Goal: Task Accomplishment & Management: Manage account settings

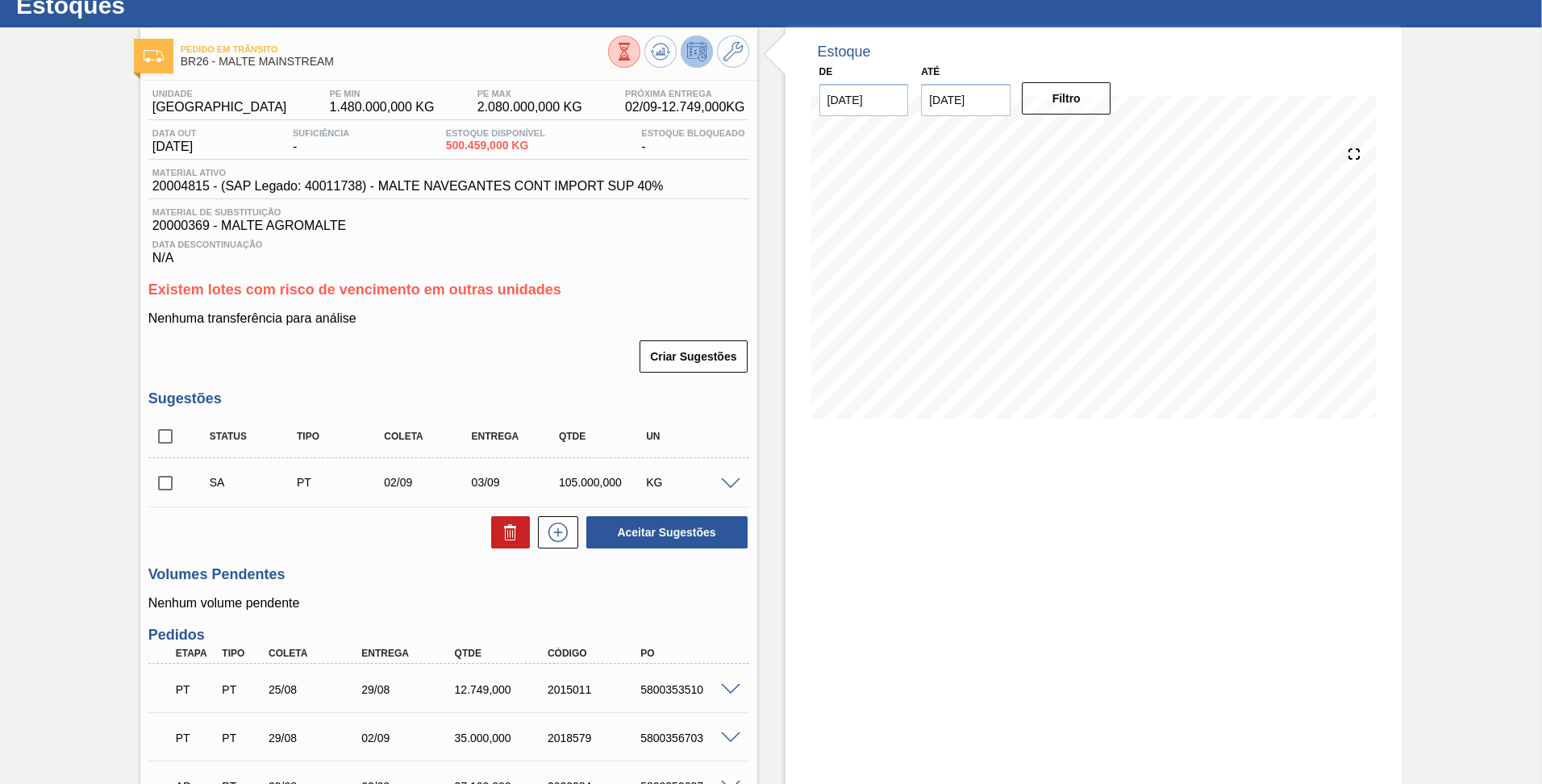
scroll to position [81, 0]
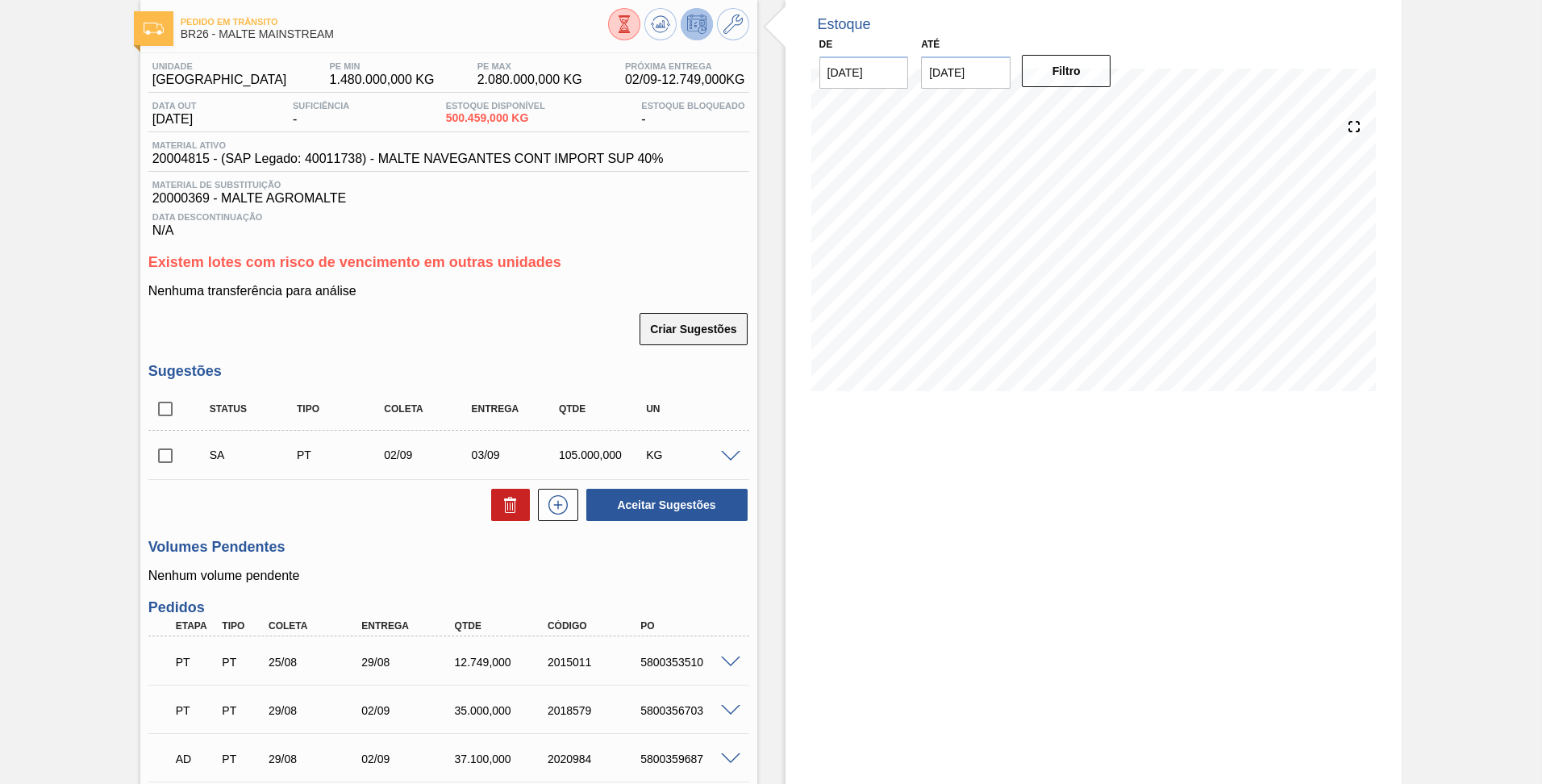
click at [670, 328] on button "Criar Sugestões" at bounding box center [693, 329] width 107 height 33
click at [697, 335] on button "Criar Sugestões" at bounding box center [693, 329] width 107 height 33
click at [681, 321] on button "Criar Sugestões" at bounding box center [693, 329] width 107 height 33
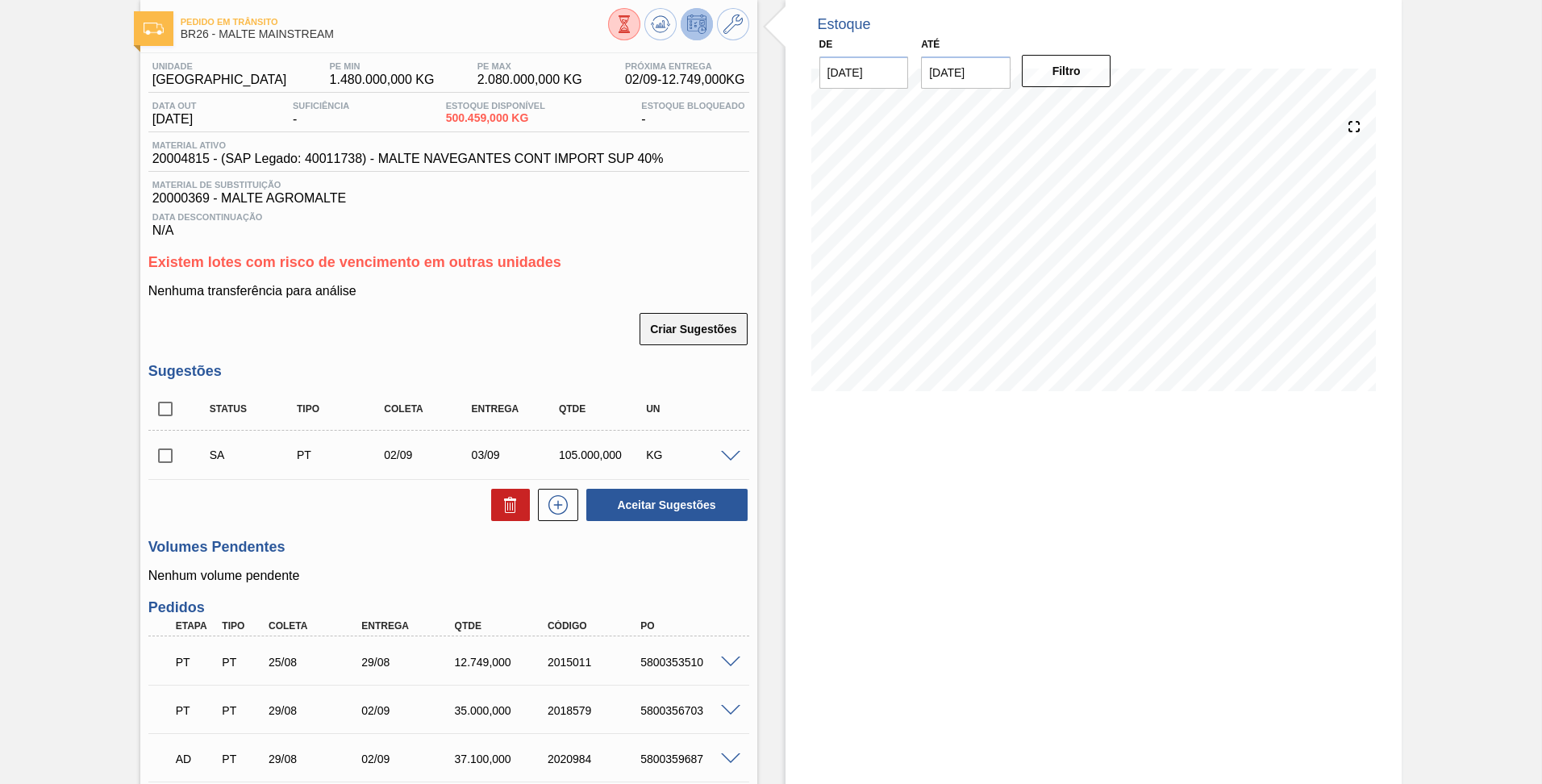
click at [700, 318] on button "Criar Sugestões" at bounding box center [693, 329] width 107 height 33
click at [619, 289] on p "Nenhuma transferência para análise" at bounding box center [449, 291] width 601 height 14
click at [170, 454] on input "checkbox" at bounding box center [165, 456] width 34 height 34
click at [684, 513] on button "Aceitar Sugestões" at bounding box center [667, 506] width 162 height 33
checkbox input "false"
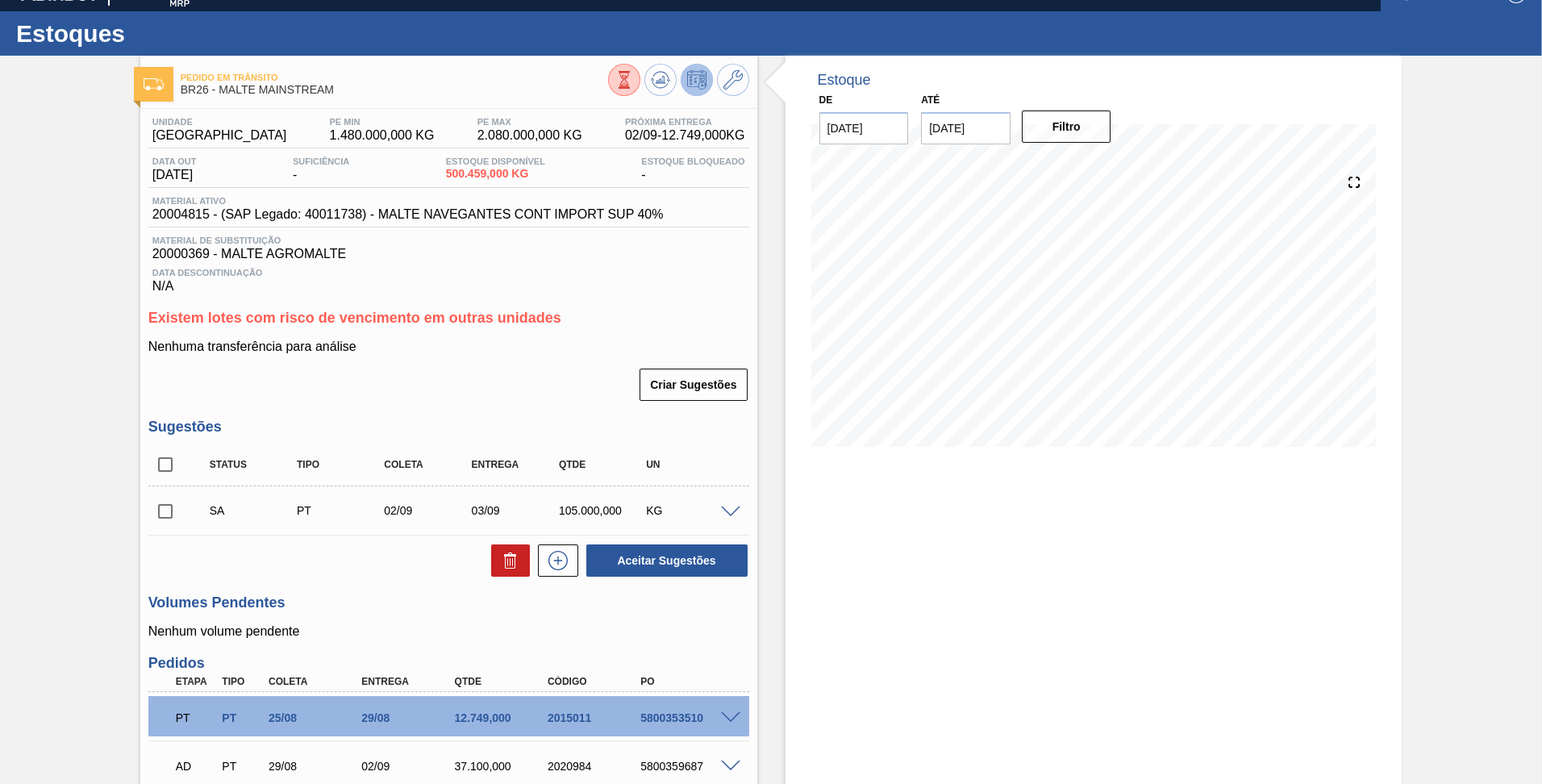
scroll to position [0, 0]
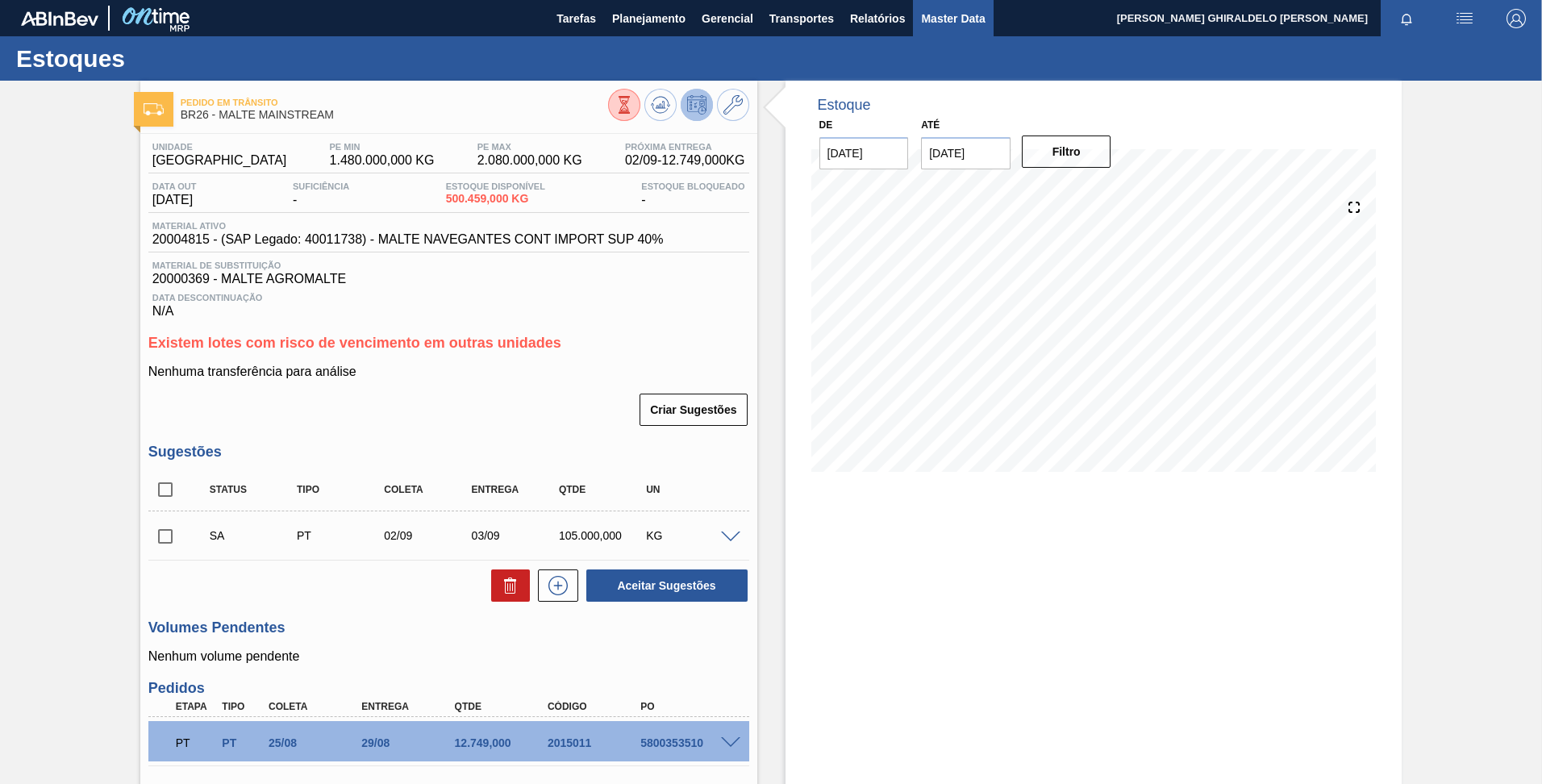
click at [950, 30] on button "Master Data" at bounding box center [953, 18] width 80 height 37
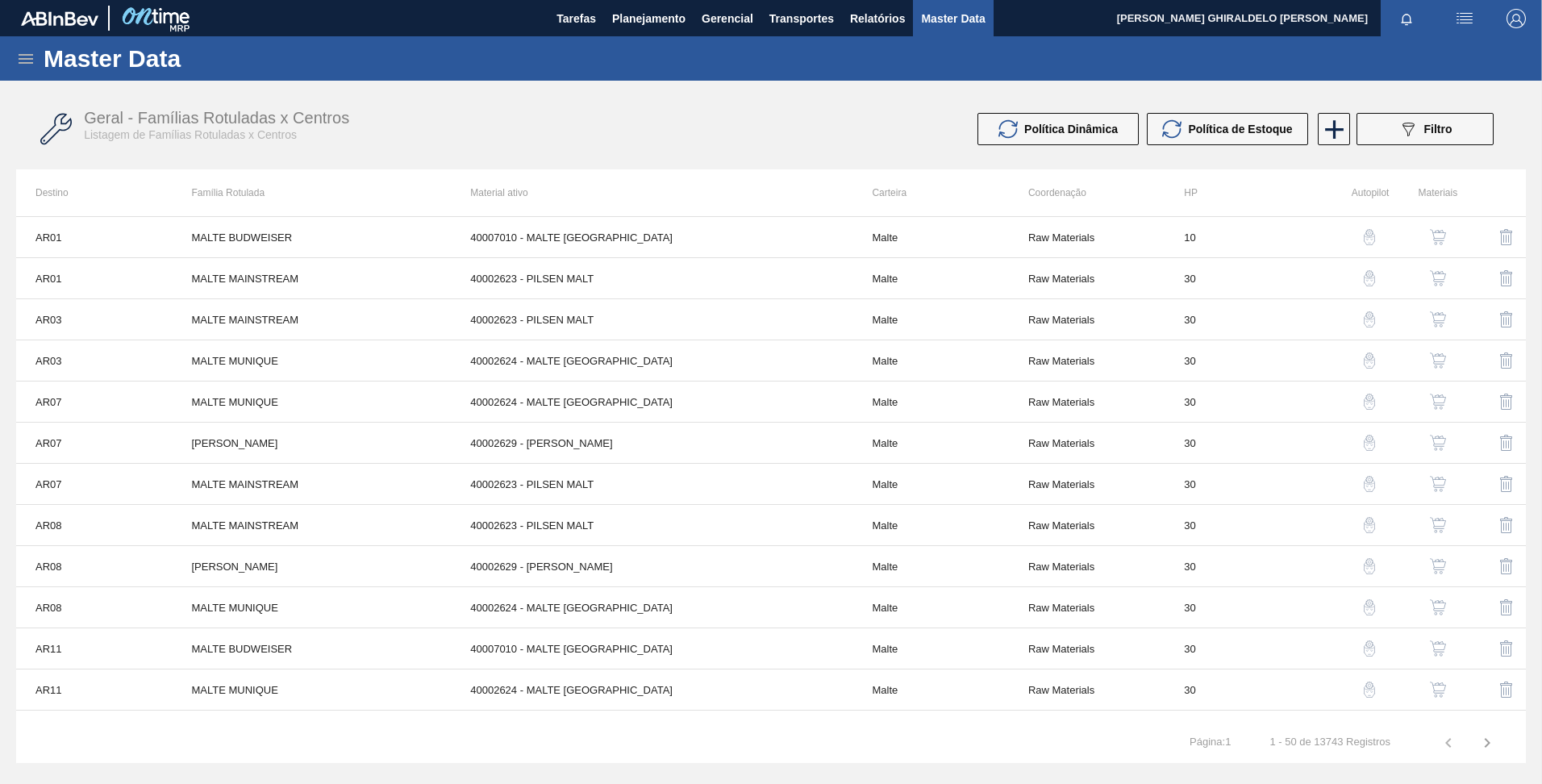
click at [31, 55] on icon at bounding box center [25, 59] width 14 height 10
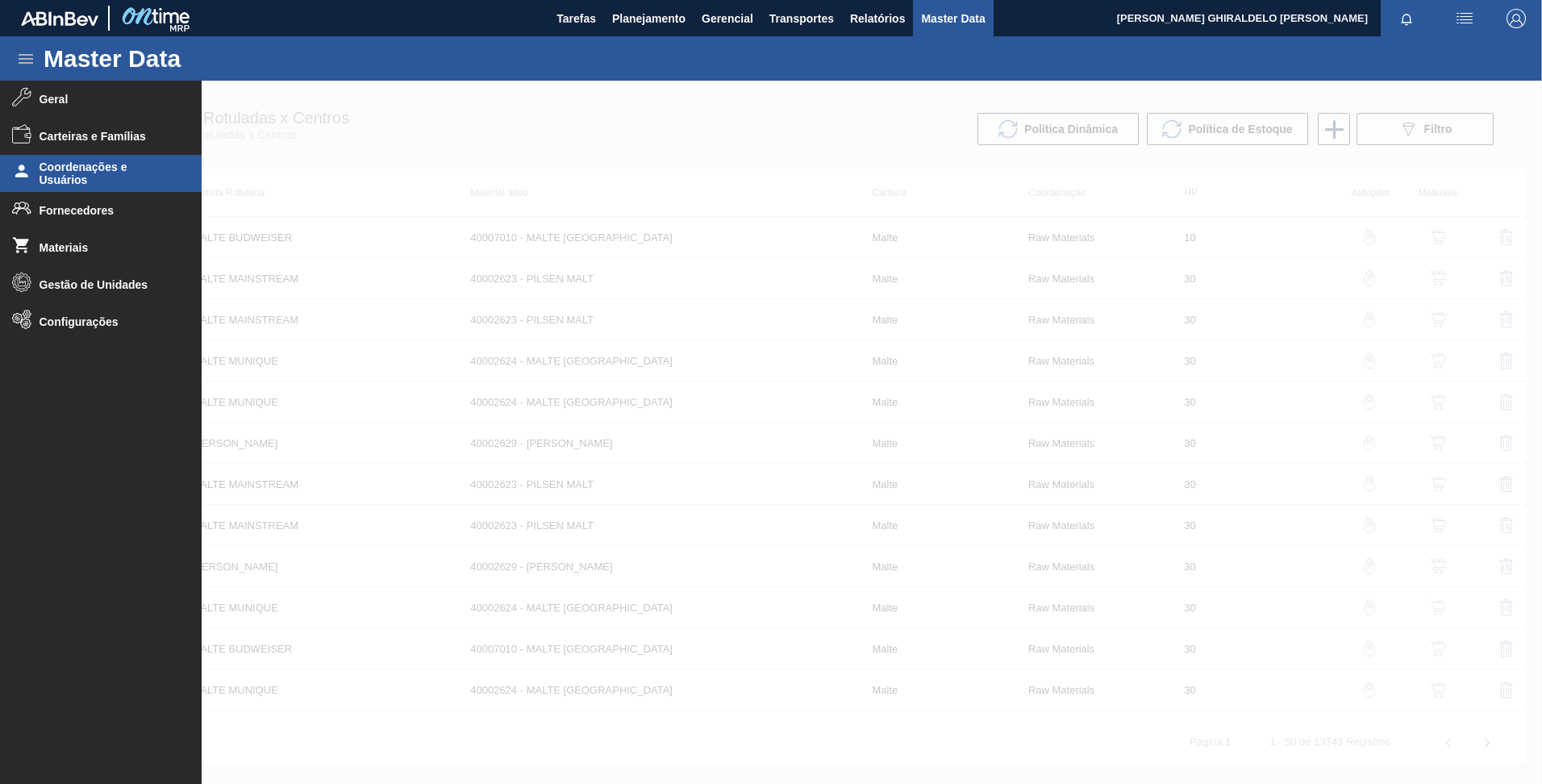
click at [91, 183] on span "Coordenações e Usuários" at bounding box center [106, 173] width 133 height 26
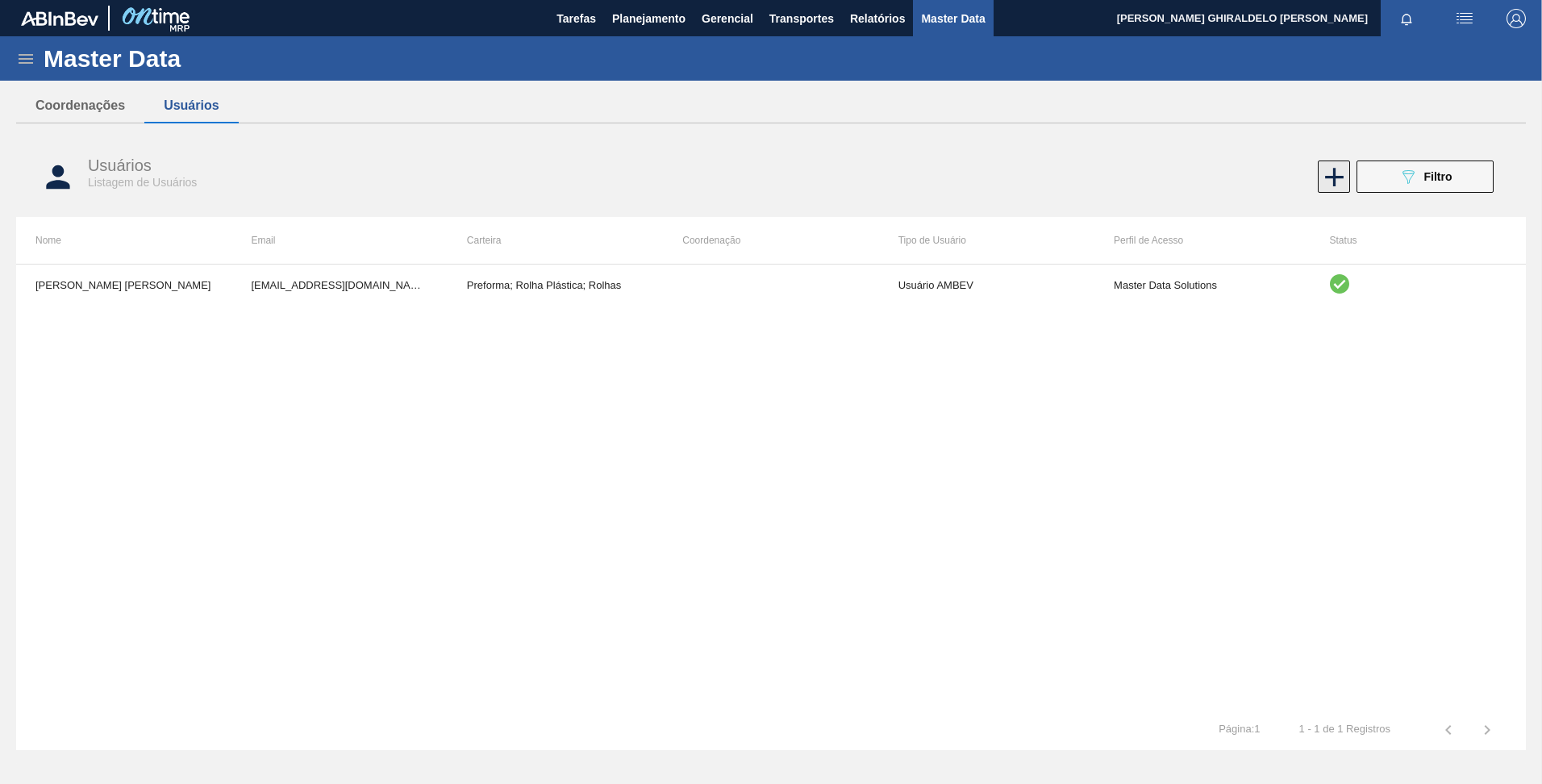
click at [1333, 178] on icon at bounding box center [1334, 176] width 18 height 18
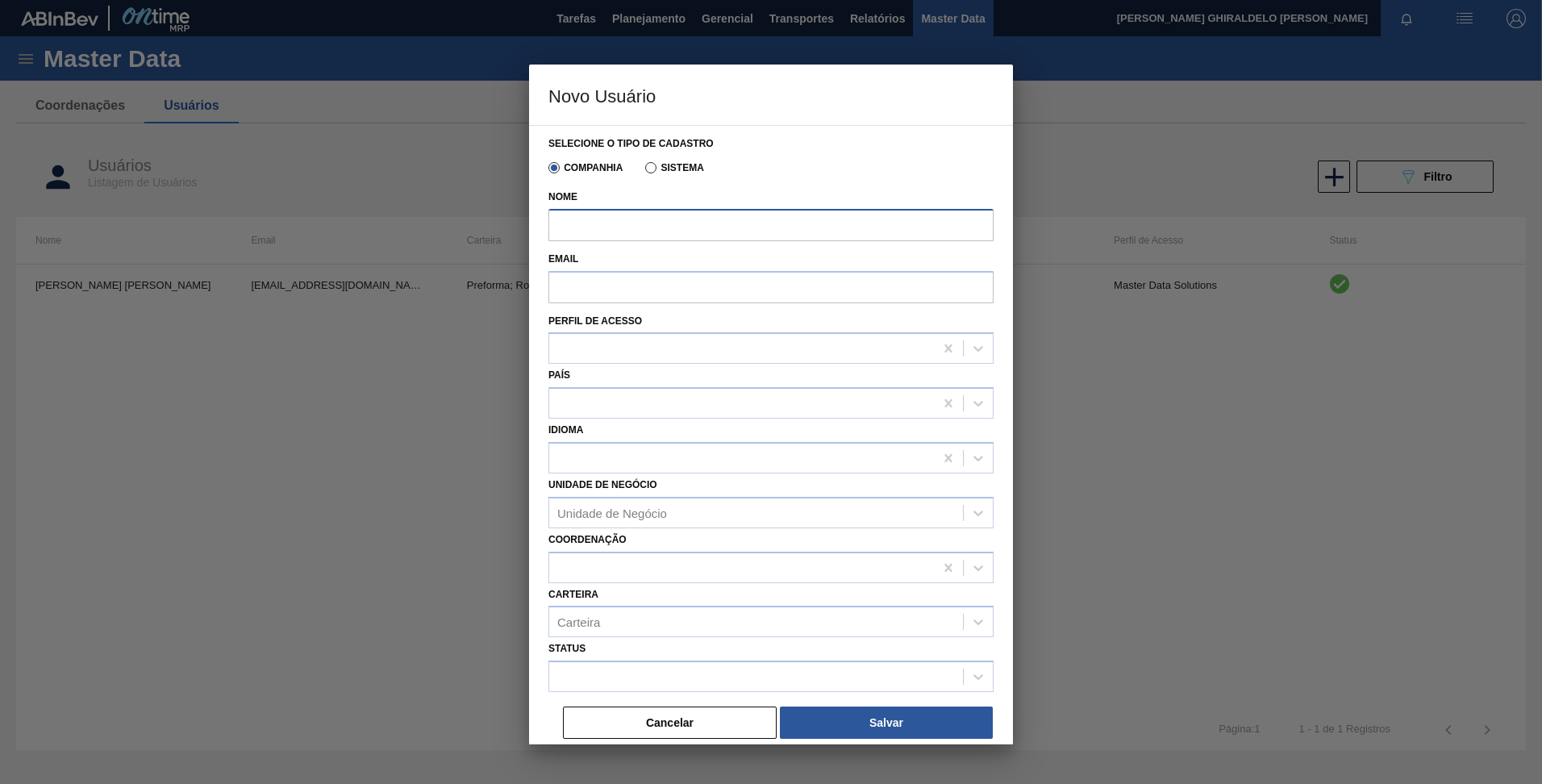
click at [681, 227] on input "Nome" at bounding box center [771, 225] width 445 height 33
paste input "DOUGLAS GOMES LACERDA"
type input "DOUGLAS GOMES LACERDA"
click at [727, 292] on input "Email" at bounding box center [771, 287] width 445 height 33
paste input "99815296@ab-inbev.com"
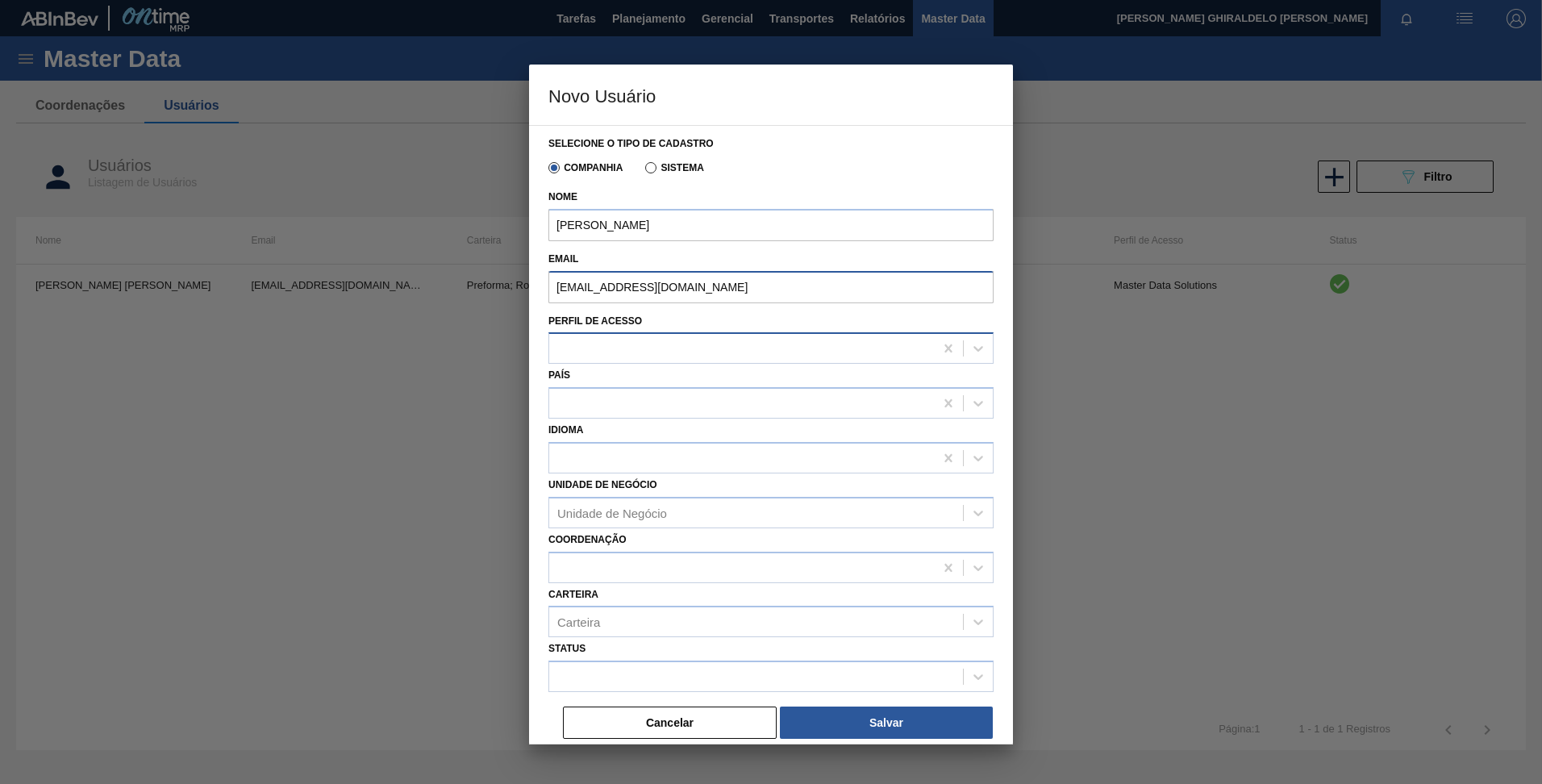
type input "99815296@ab-inbev.com"
click at [604, 345] on div at bounding box center [742, 349] width 385 height 23
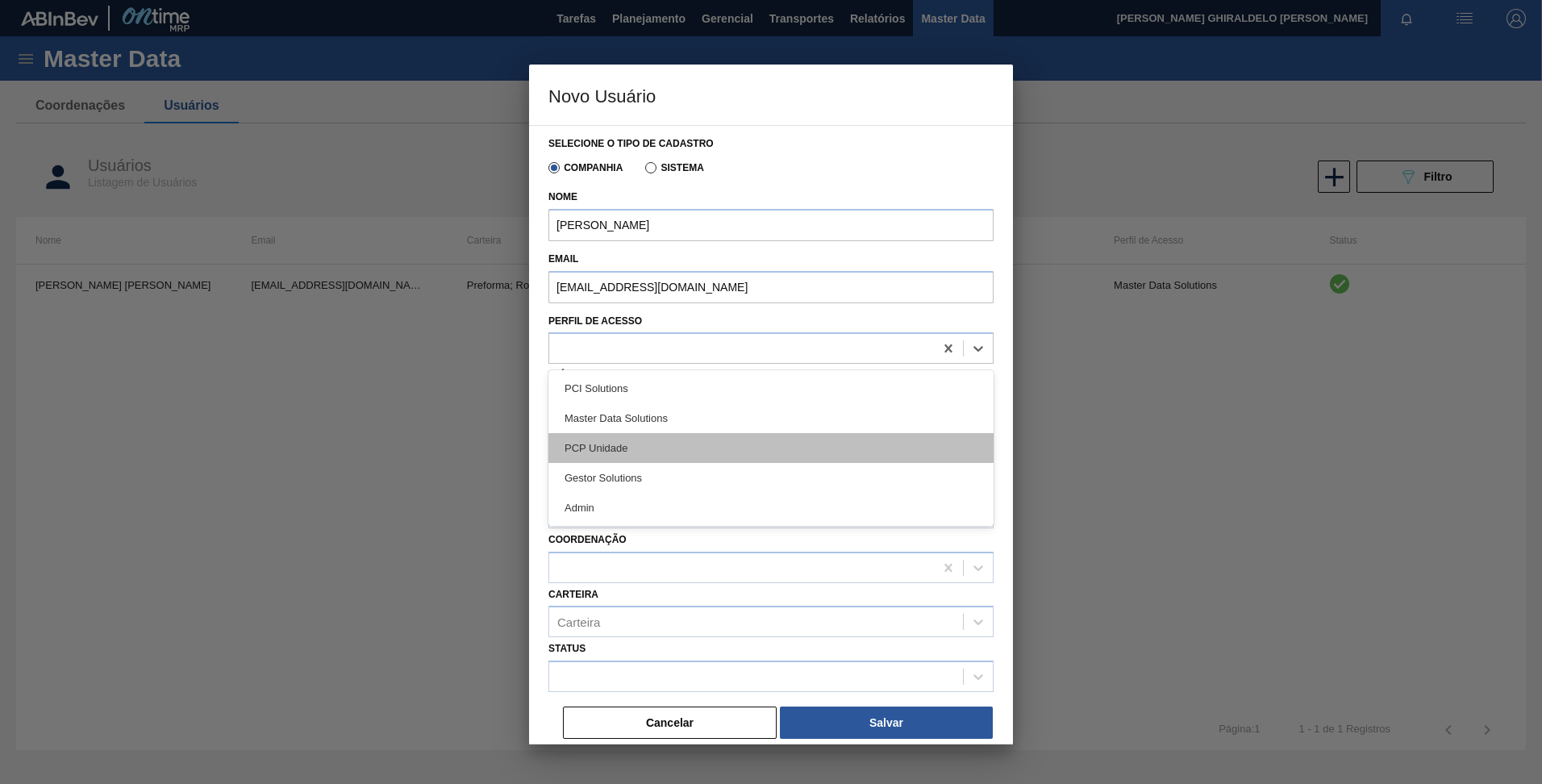
click at [639, 439] on div "PCP Unidade" at bounding box center [771, 448] width 445 height 30
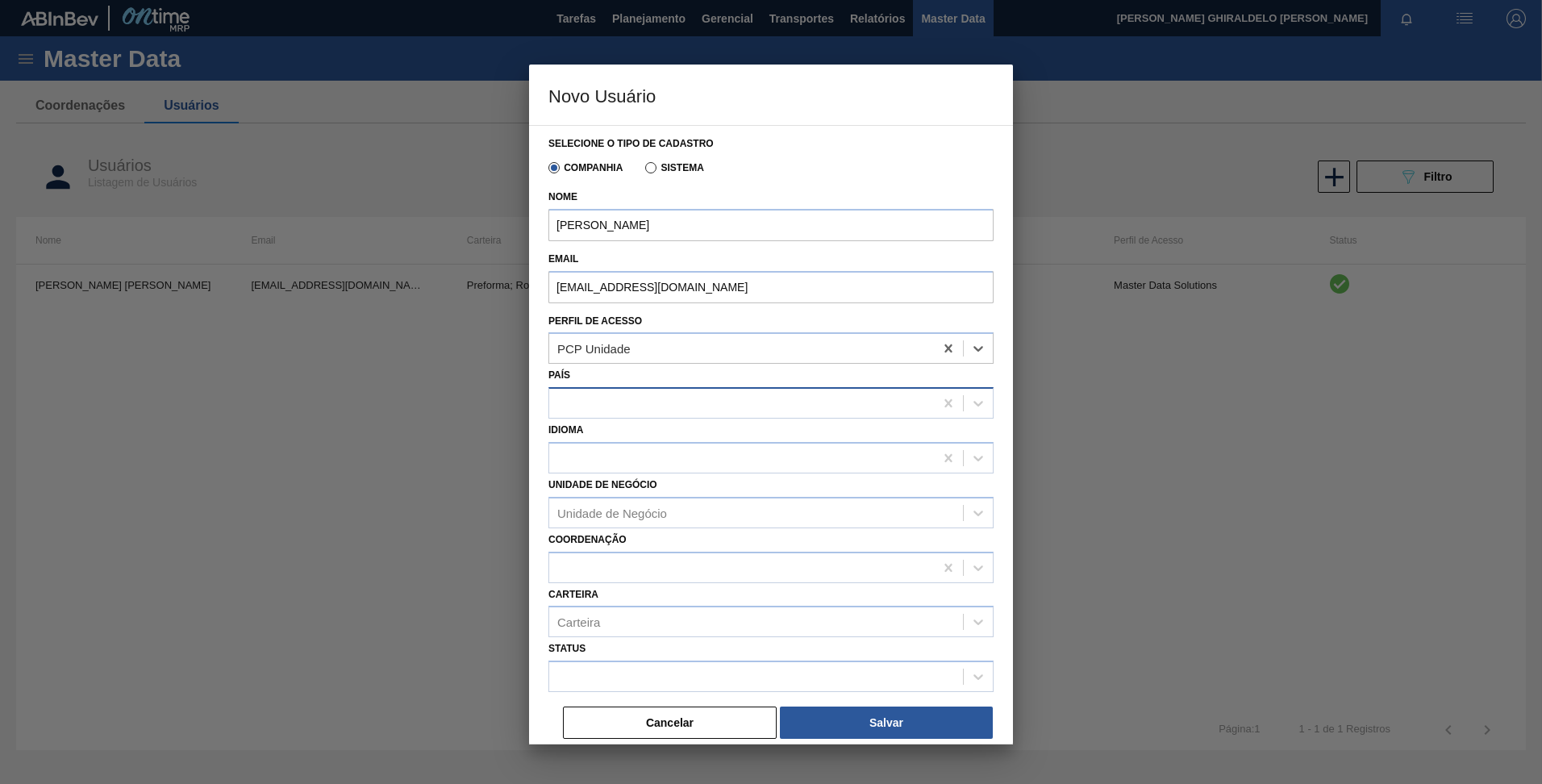
click at [623, 409] on div at bounding box center [742, 404] width 385 height 23
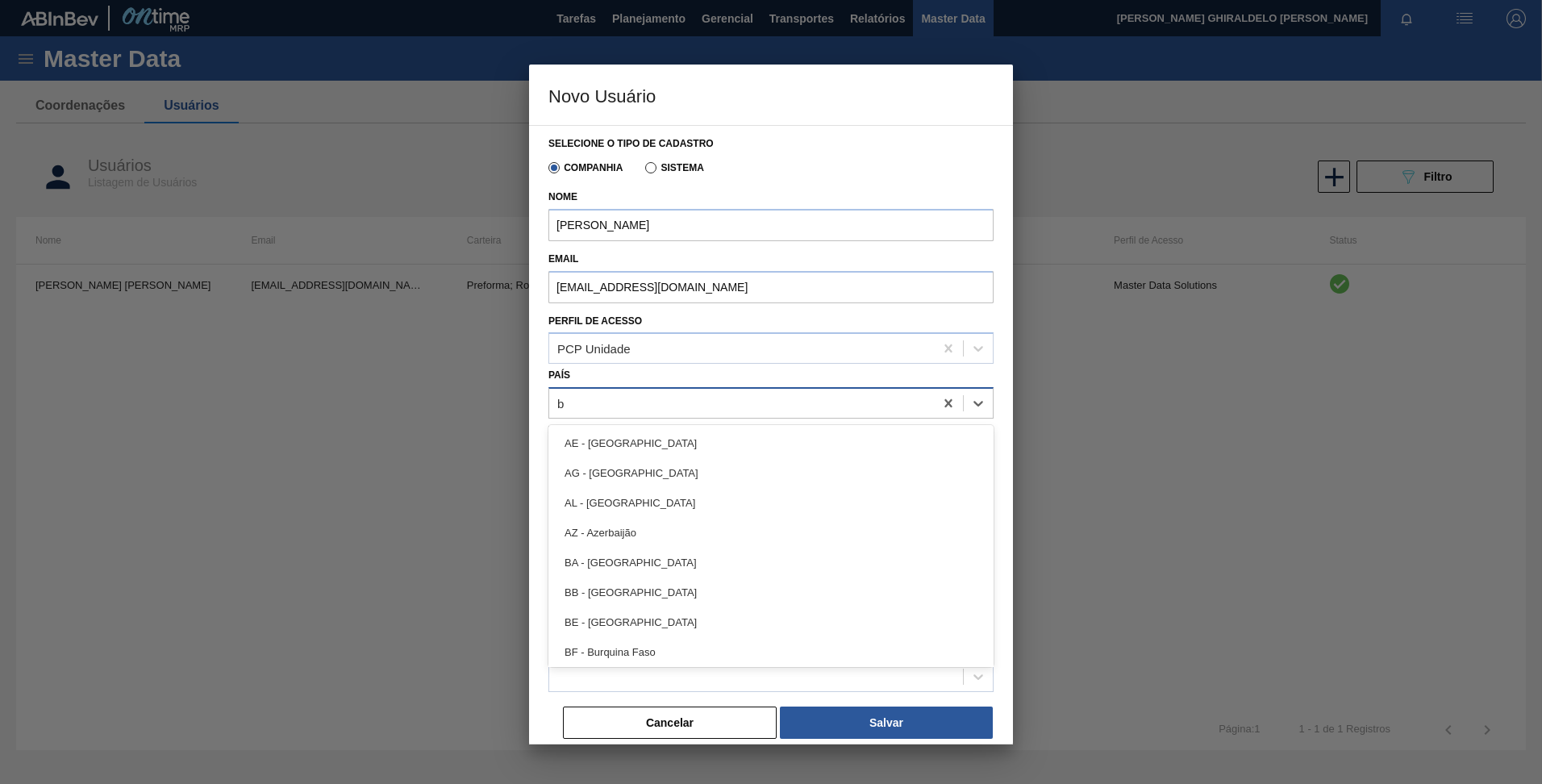
type input "br"
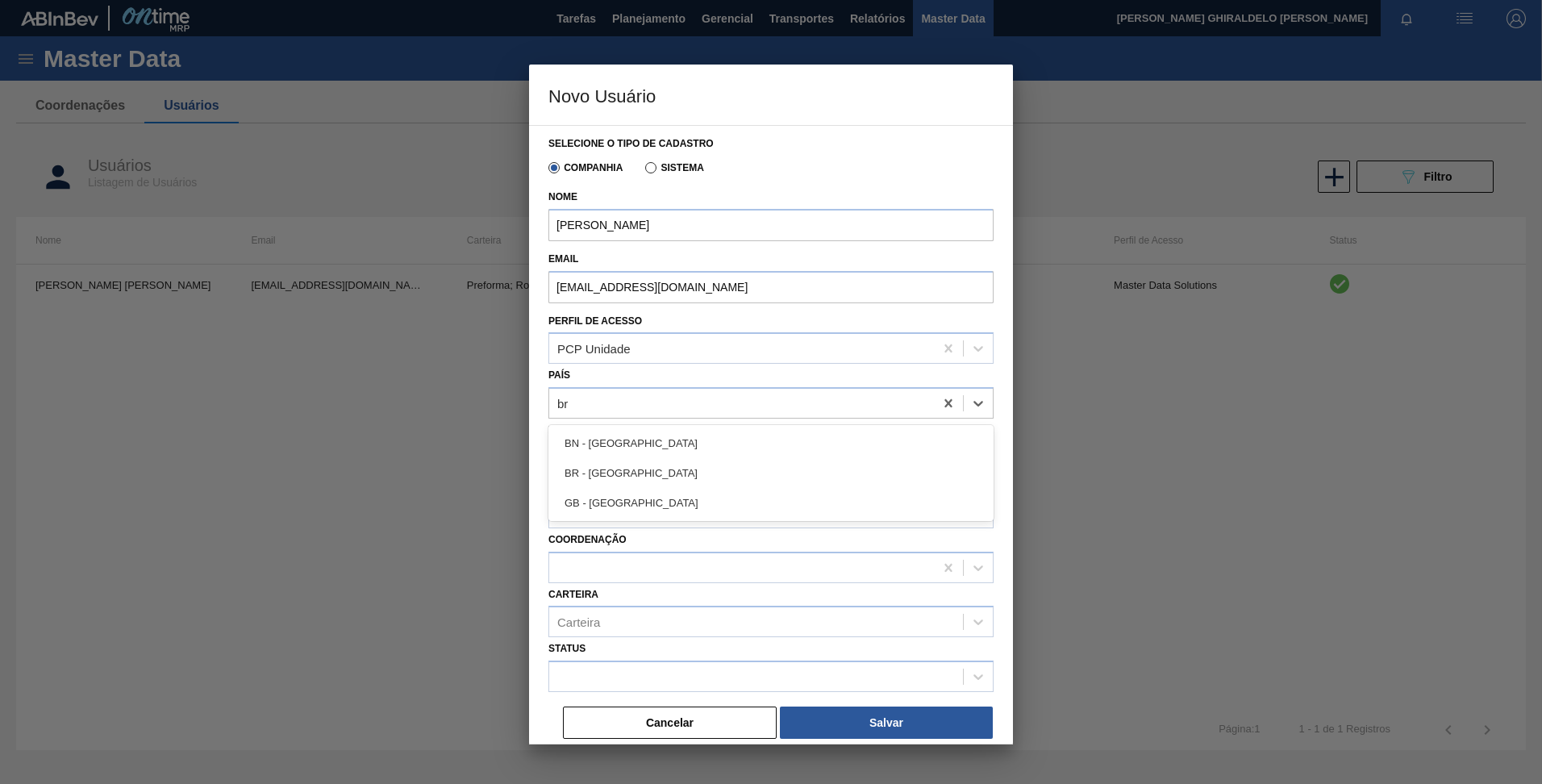
click at [618, 468] on div "BR - Brasil" at bounding box center [771, 473] width 445 height 30
click at [616, 459] on div at bounding box center [742, 457] width 385 height 23
type input "port"
click at [641, 501] on div "Português (Brasil)" at bounding box center [771, 498] width 445 height 30
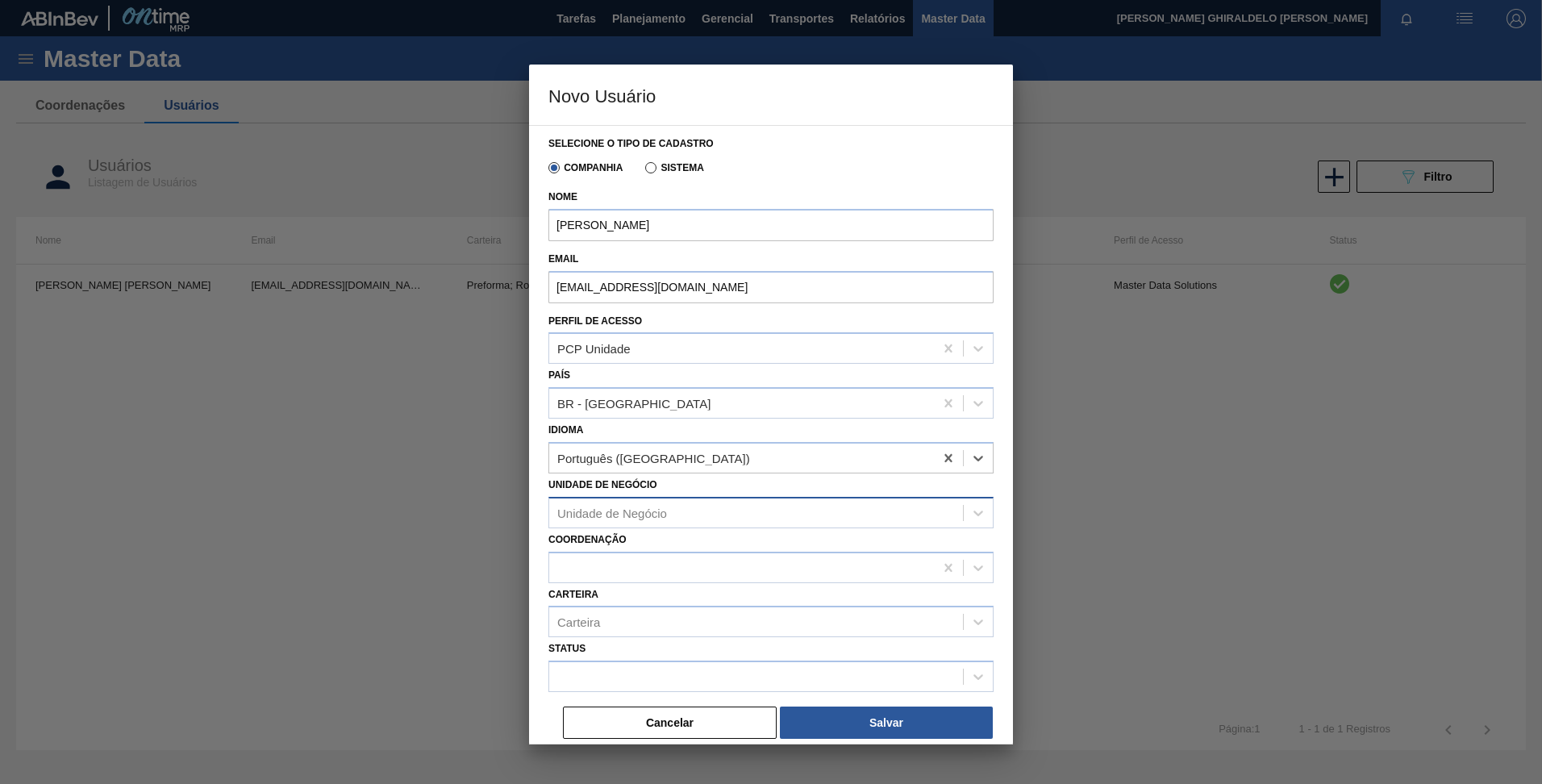
click at [613, 519] on div "Unidade de Negócio" at bounding box center [613, 512] width 110 height 13
type Negócio "aqui"
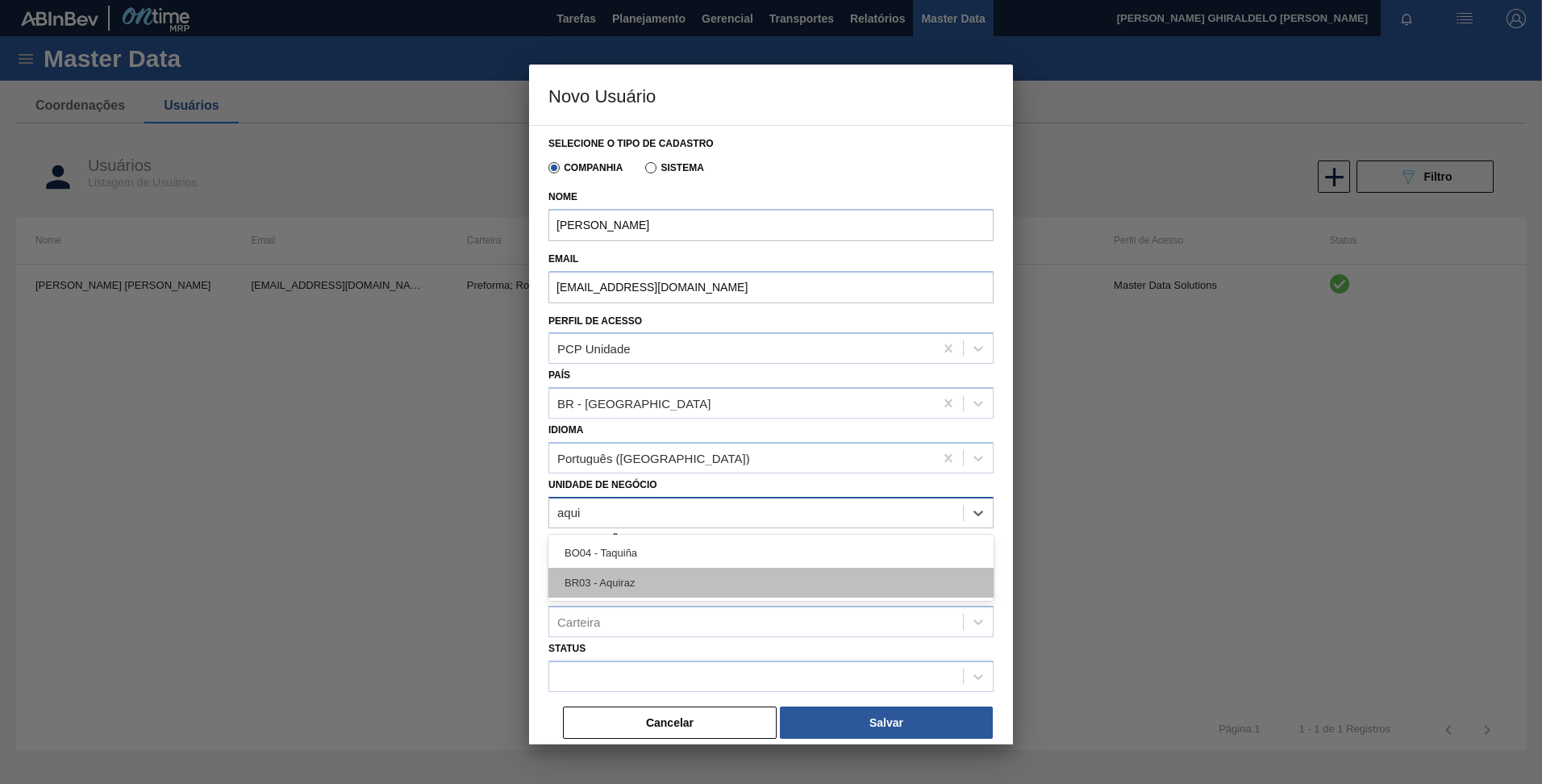
click at [601, 584] on div "BR03 - Aquiraz" at bounding box center [771, 583] width 445 height 30
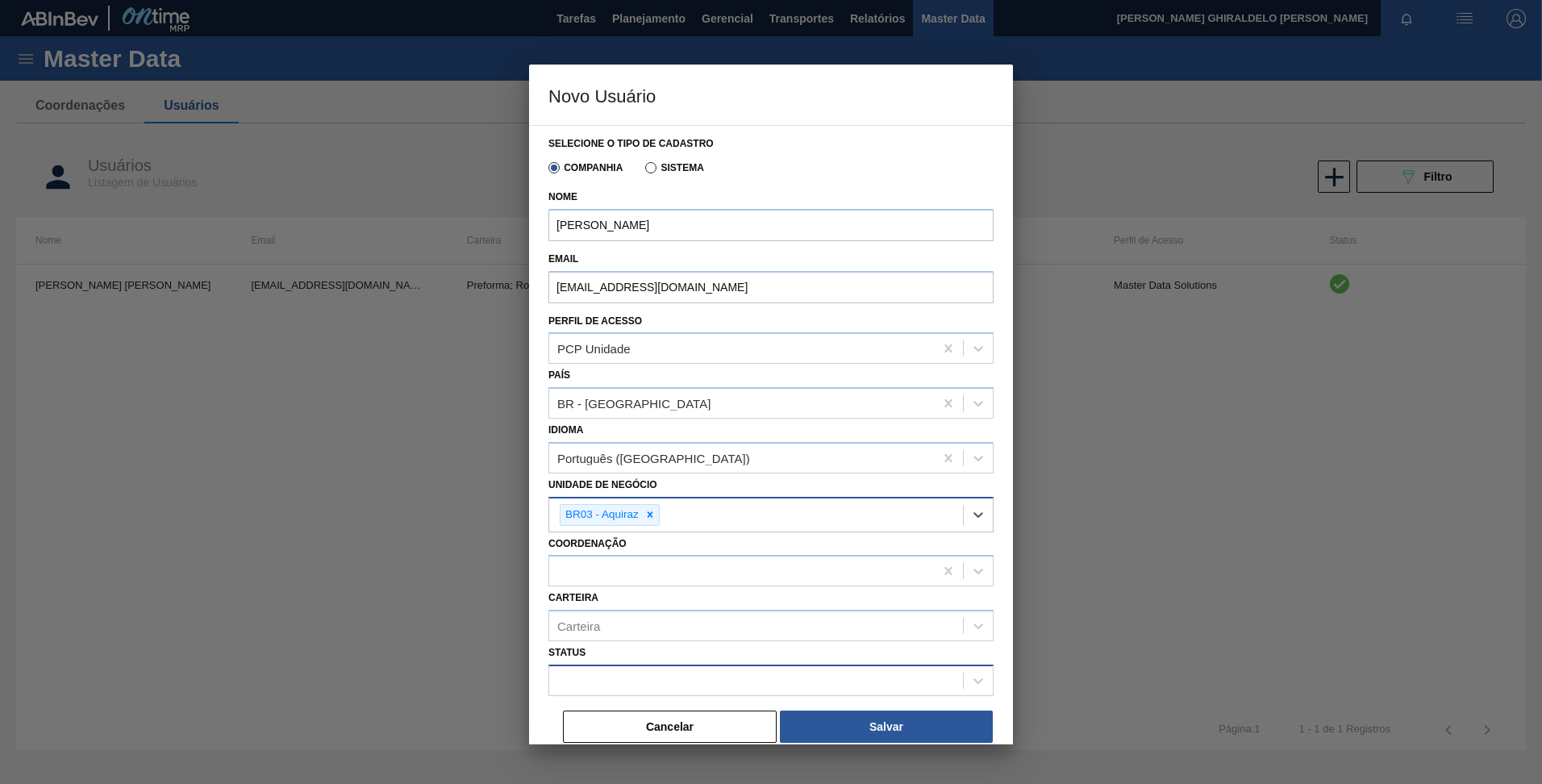
click at [635, 673] on div at bounding box center [756, 681] width 414 height 23
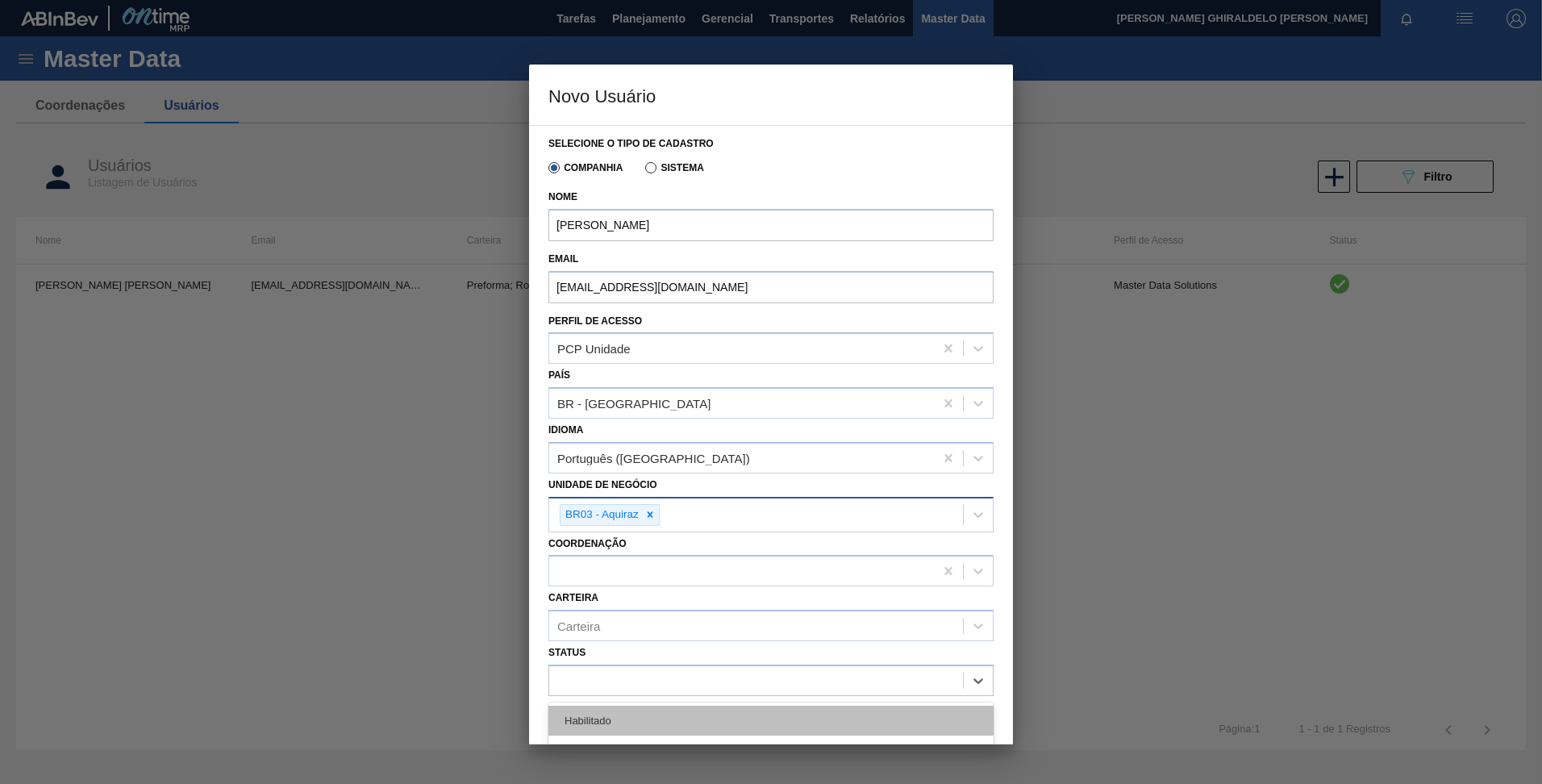
click at [623, 713] on div "Habilitado" at bounding box center [771, 720] width 445 height 30
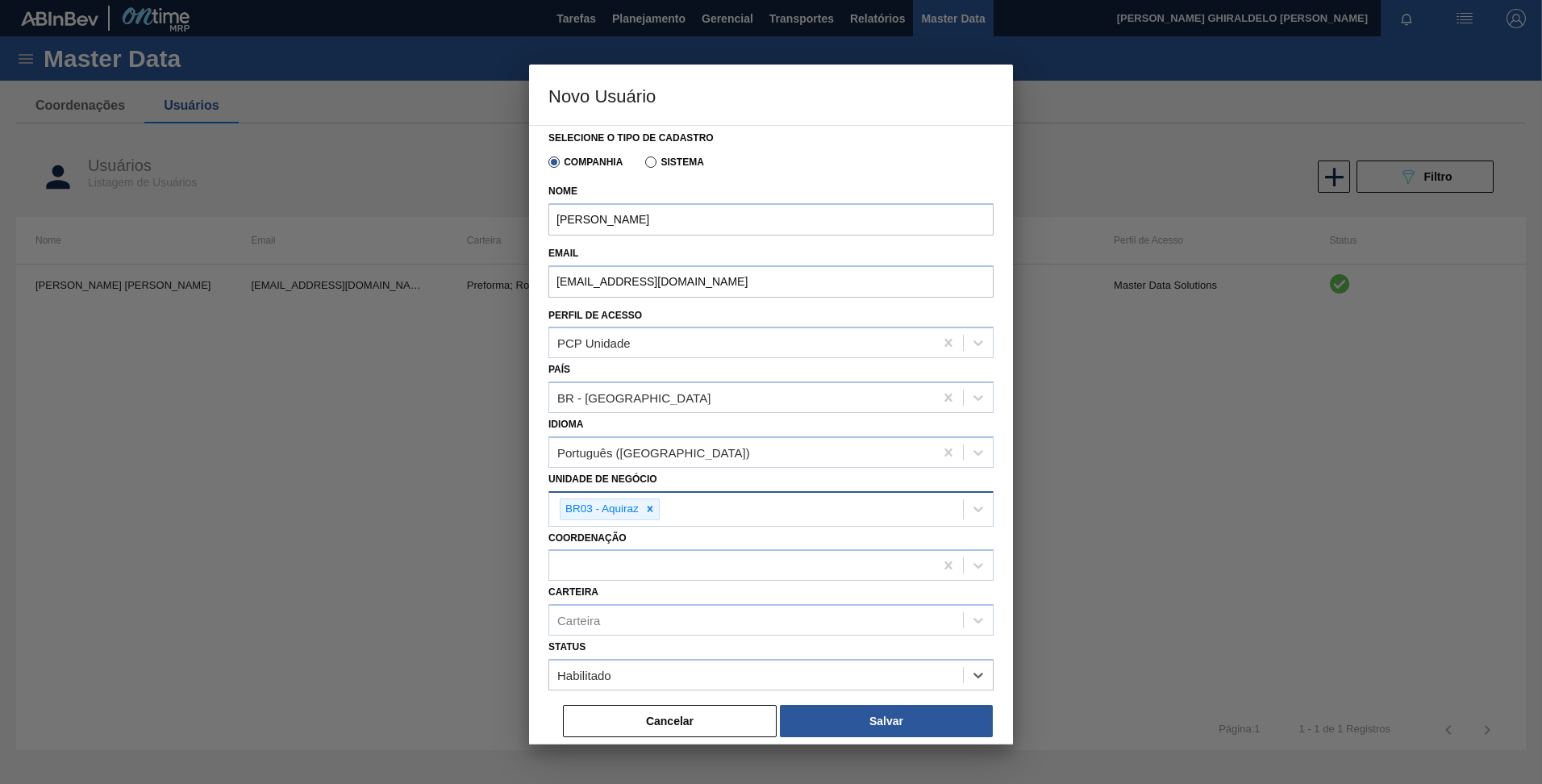
scroll to position [8, 0]
click at [812, 714] on button "Salvar" at bounding box center [886, 719] width 213 height 33
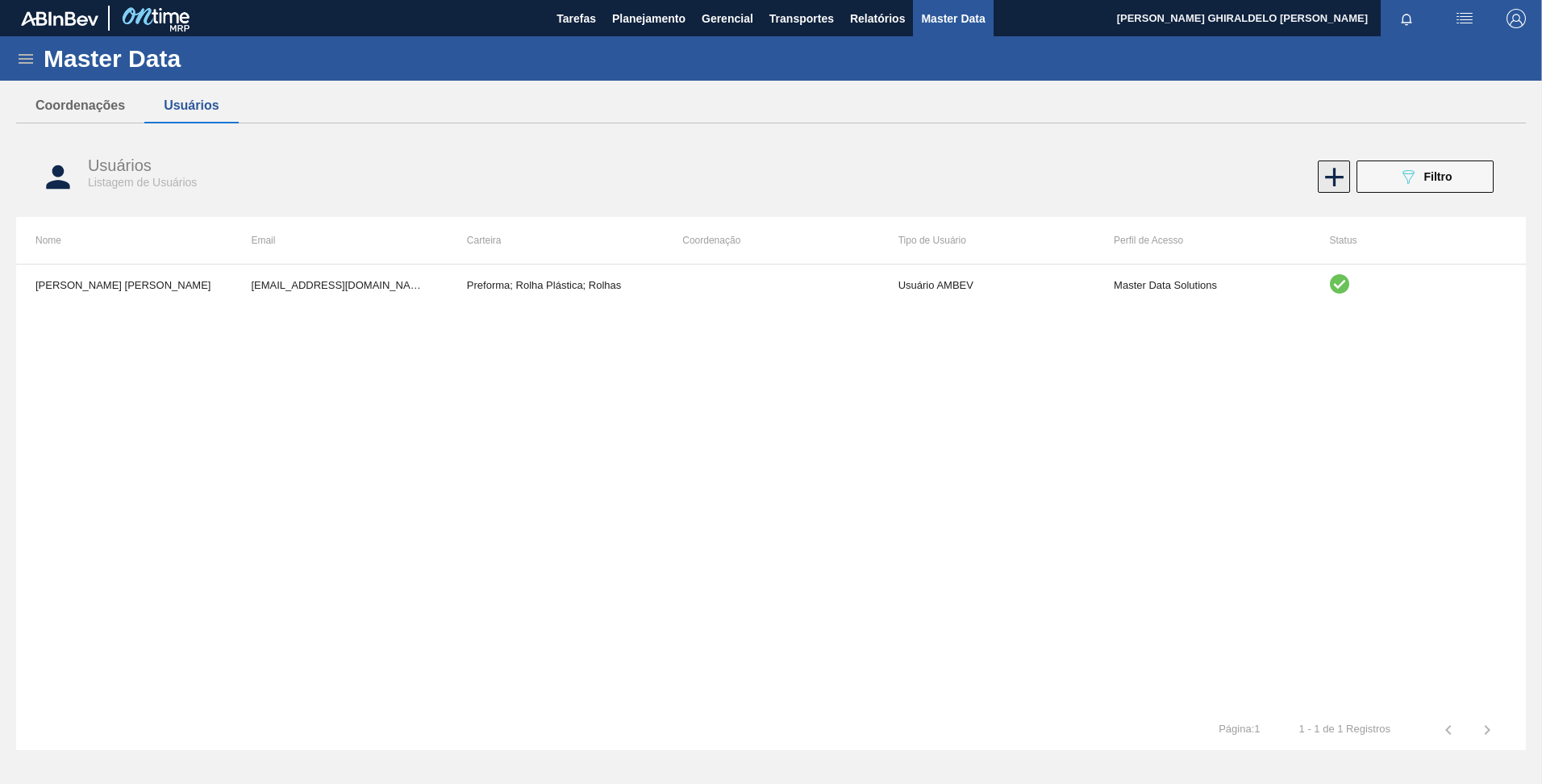
click at [1325, 171] on icon at bounding box center [1334, 177] width 32 height 32
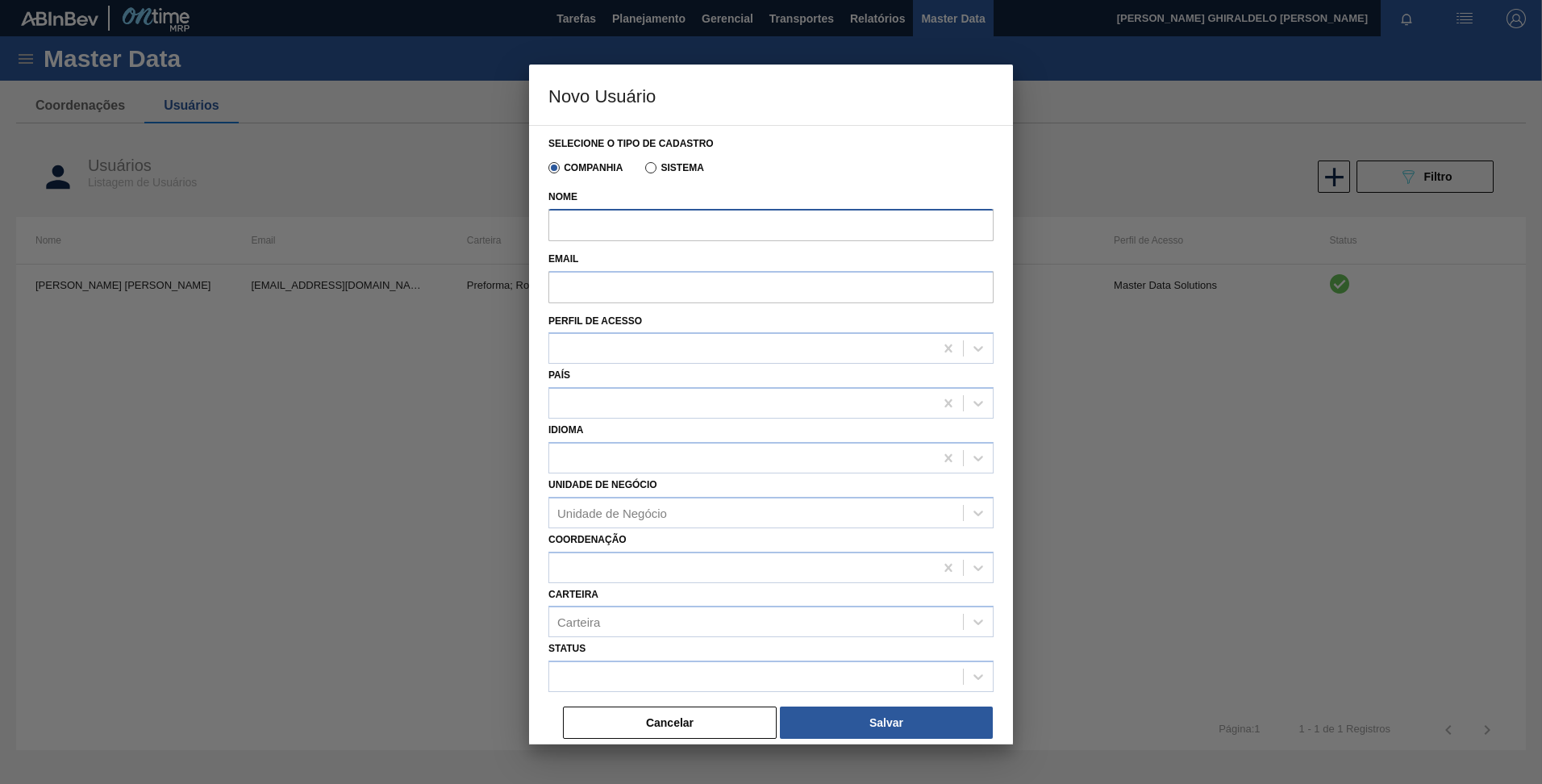
click at [783, 237] on input "Nome" at bounding box center [771, 225] width 445 height 33
paste input "Felipe Agusto Gonccalves"
type input "Felipe Agusto Gonccalves"
click at [627, 294] on input "Email" at bounding box center [771, 287] width 445 height 33
paste input "brmai026725@ab-inbev.com"
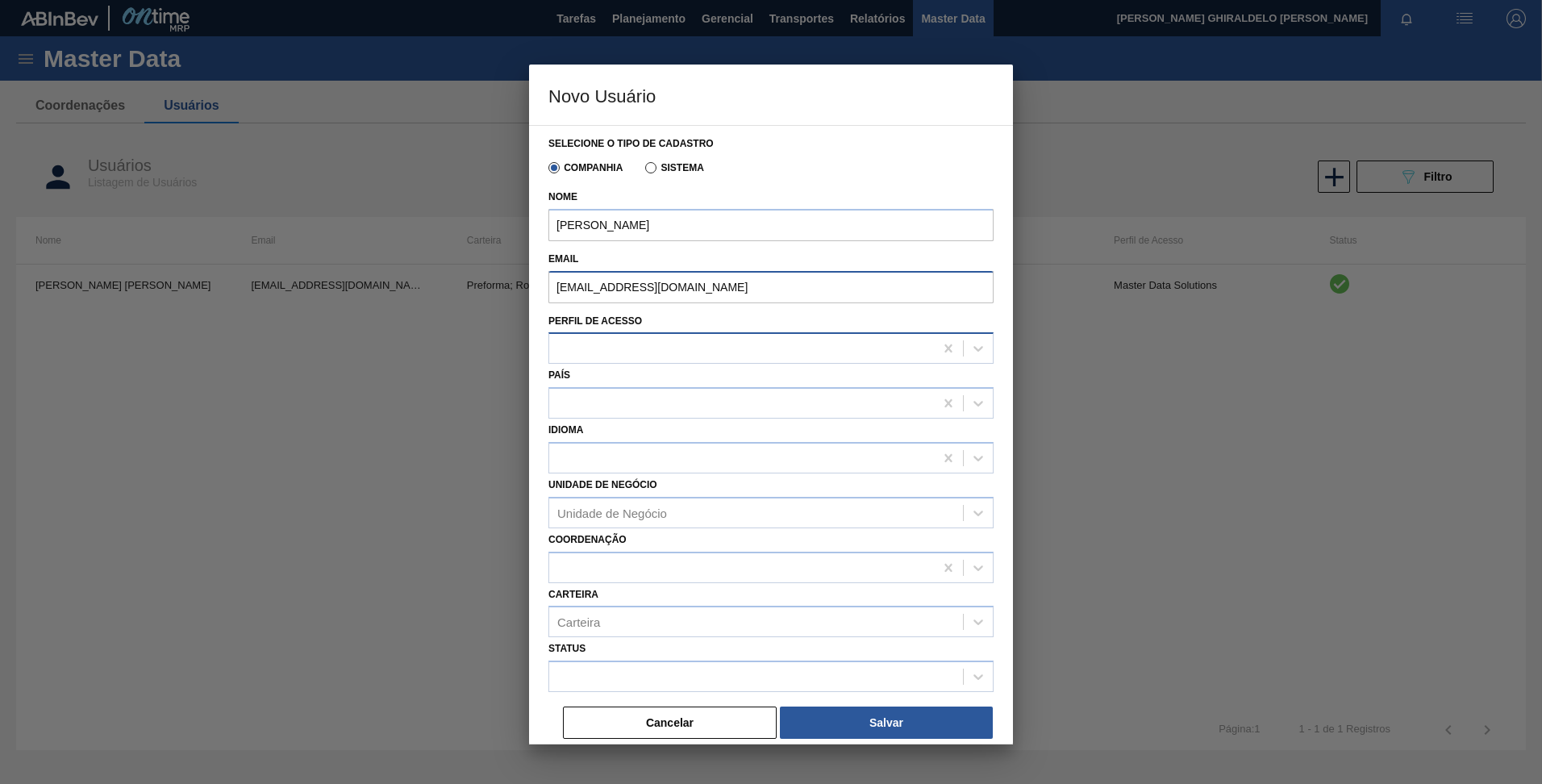
type input "brmai026725@ab-inbev.com"
click at [564, 345] on div at bounding box center [742, 349] width 385 height 23
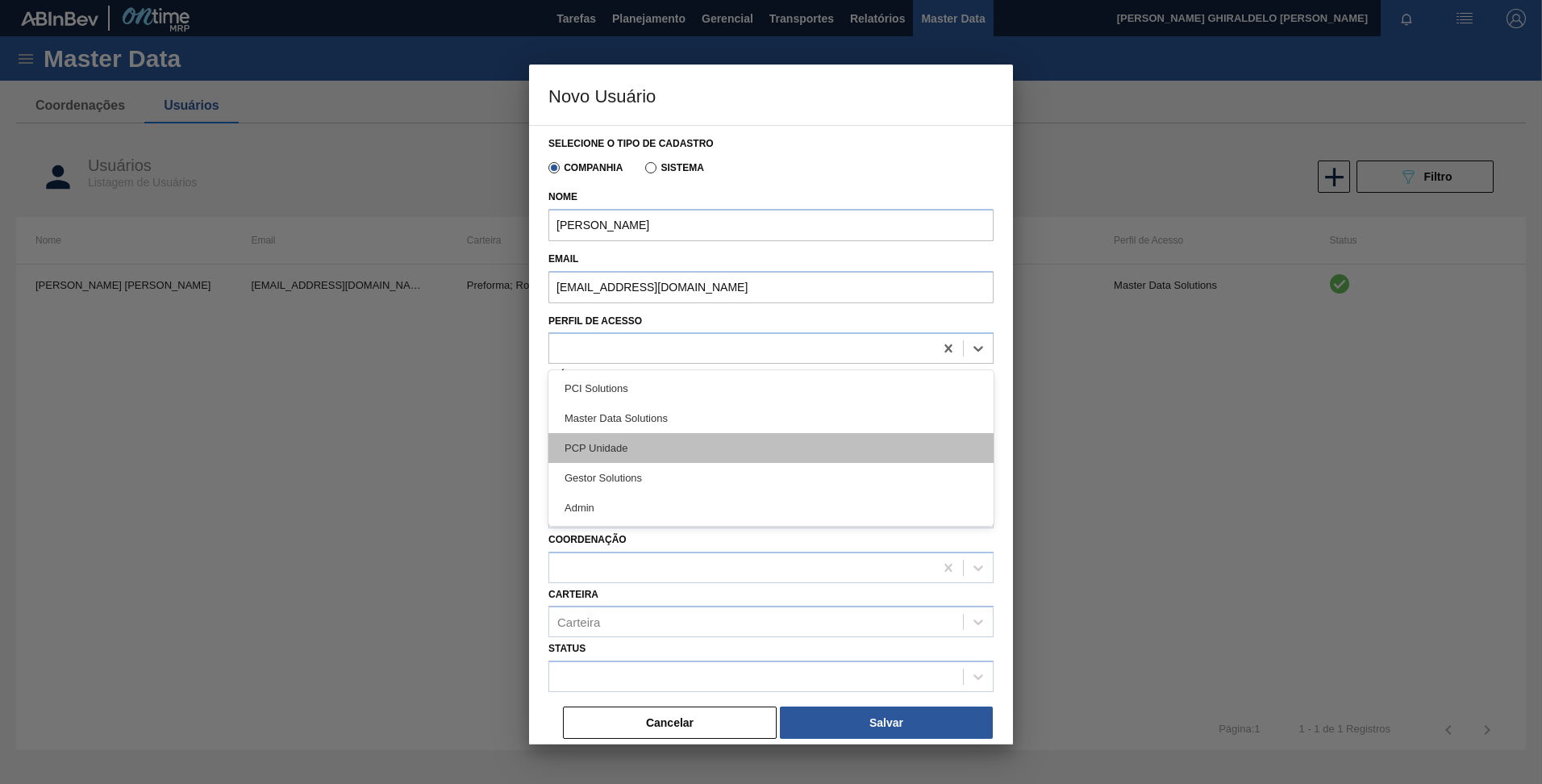
click at [631, 450] on div "PCP Unidade" at bounding box center [771, 448] width 445 height 30
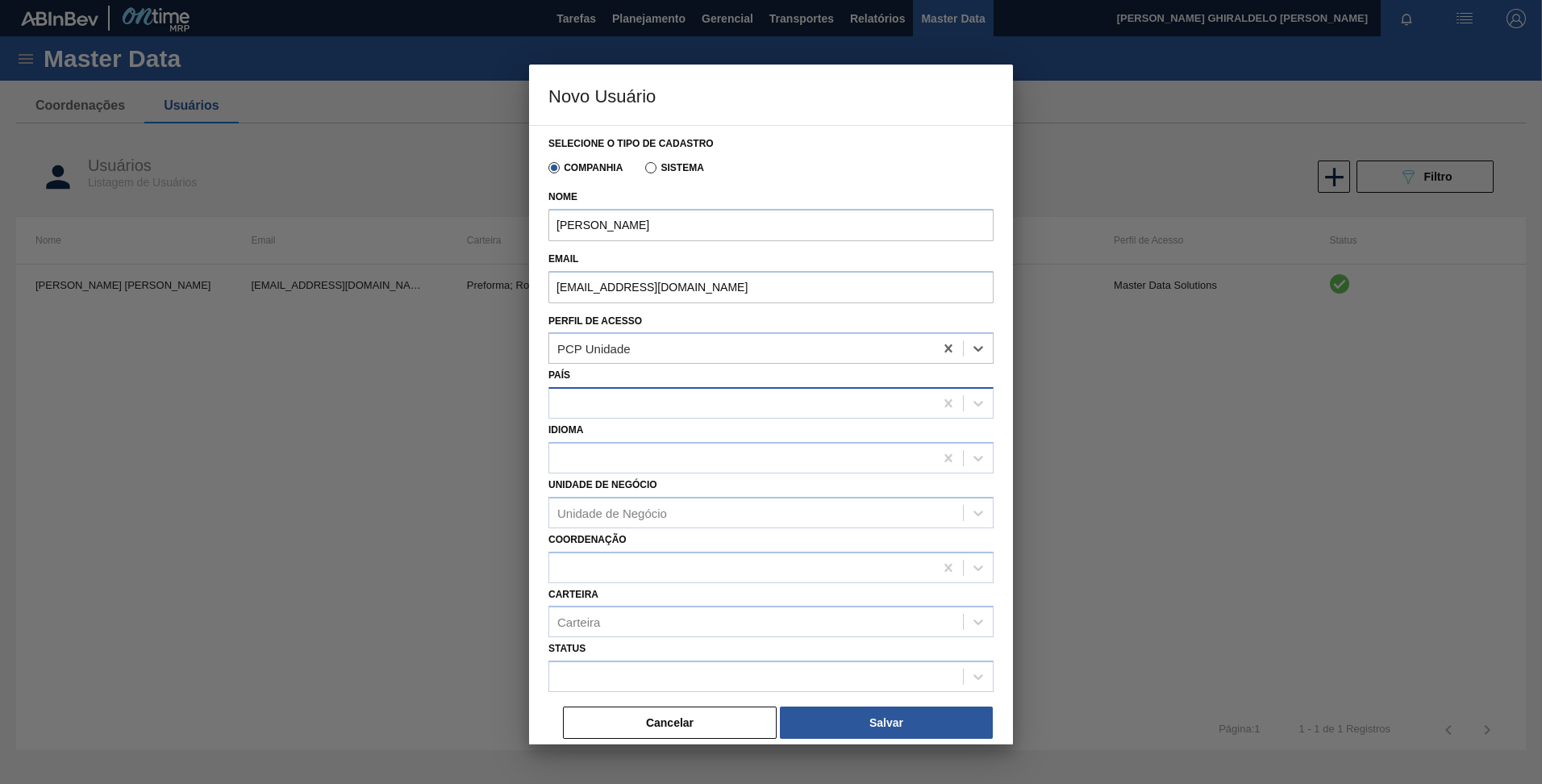
click at [591, 407] on div at bounding box center [742, 404] width 385 height 23
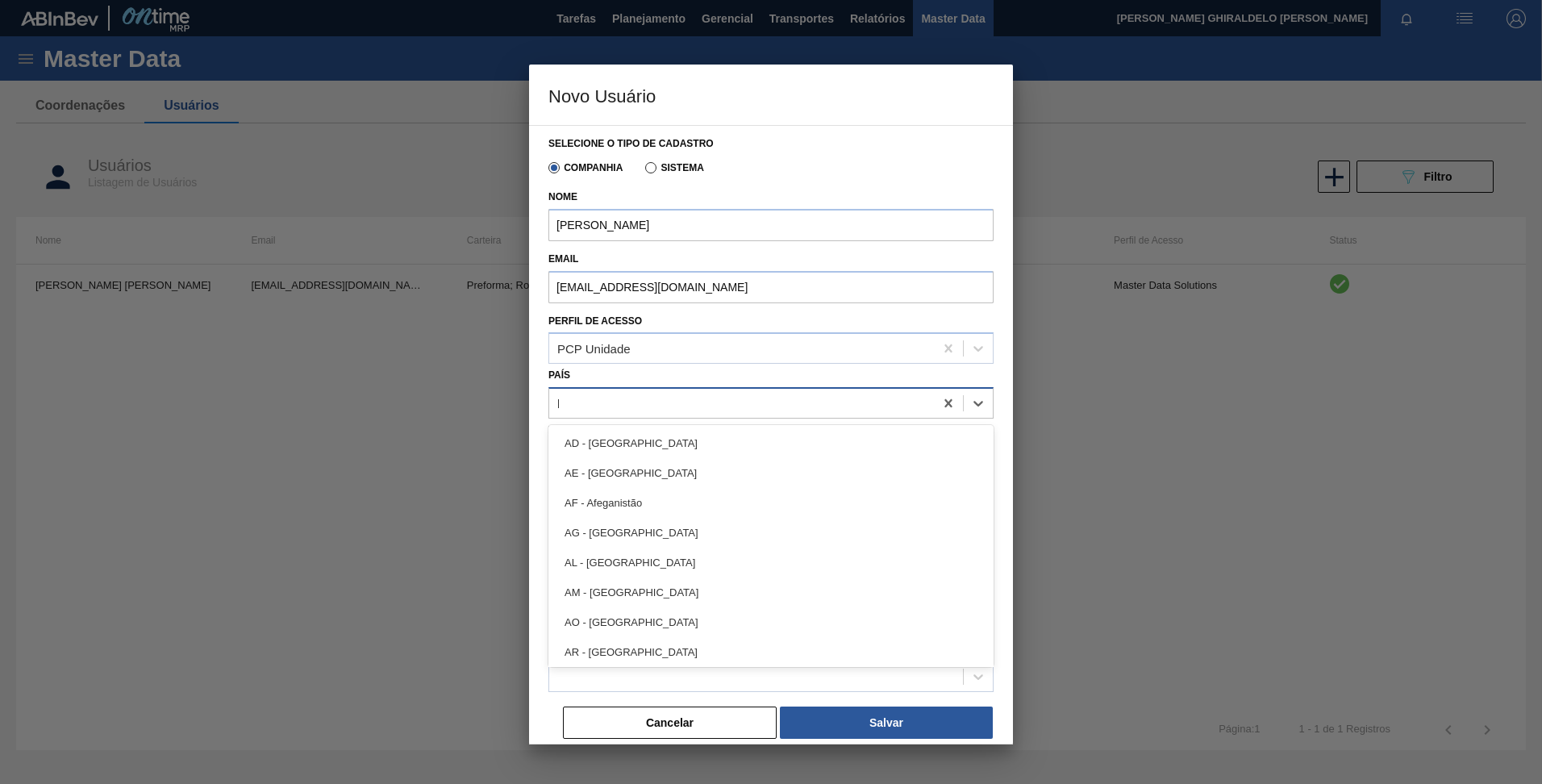
type input "br"
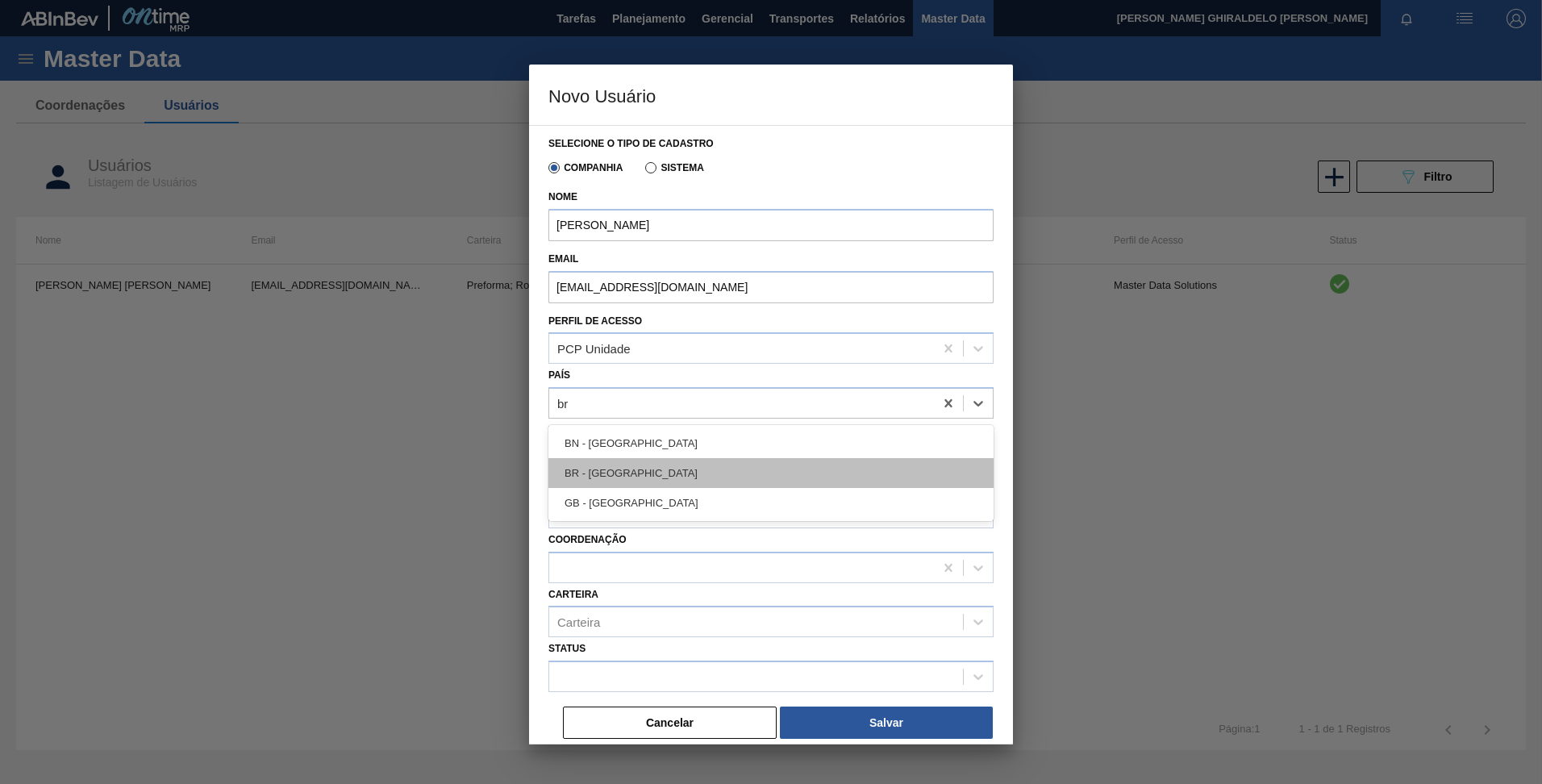
click at [608, 475] on div "BR - Brasil" at bounding box center [771, 473] width 445 height 30
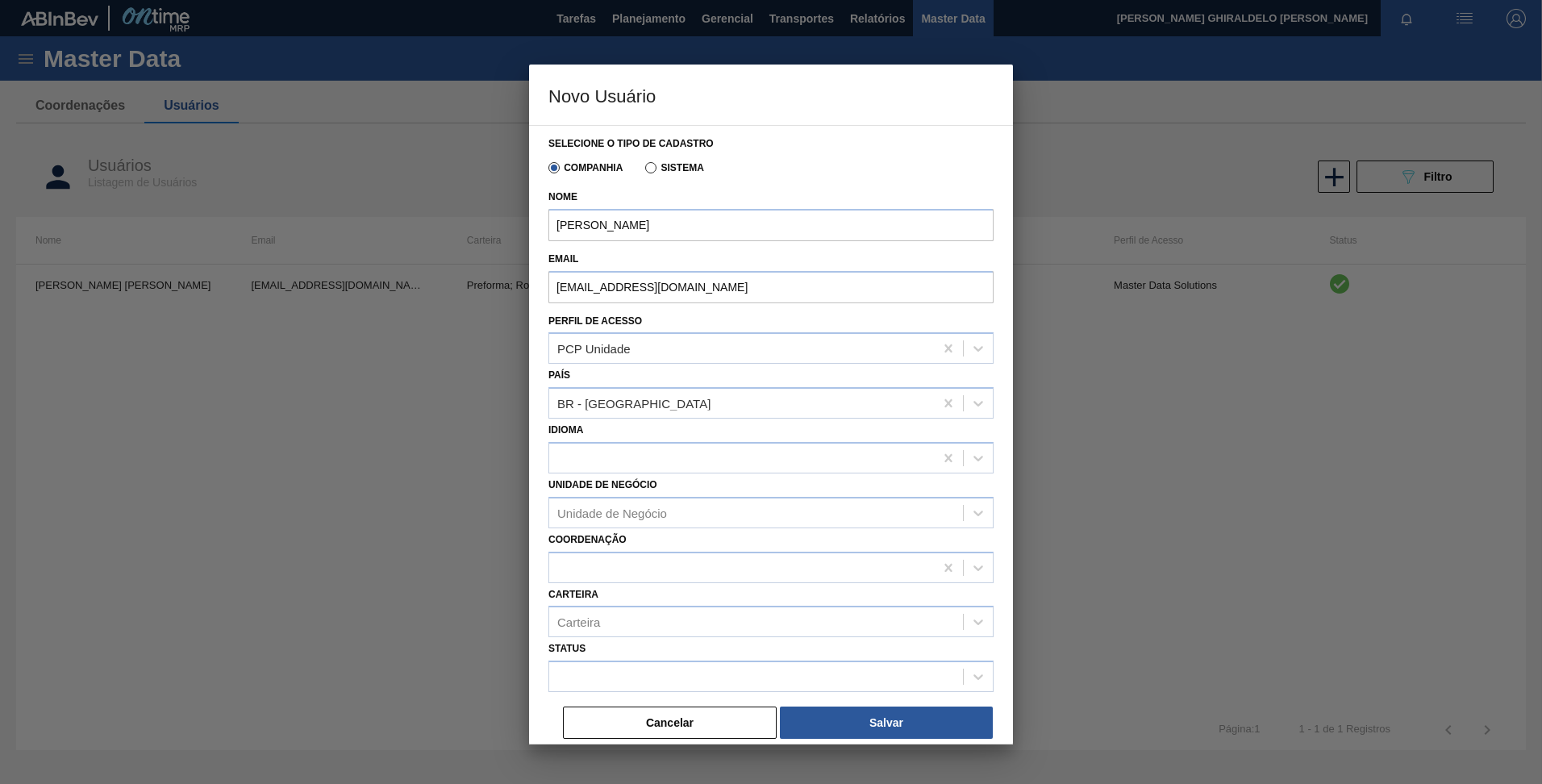
click at [606, 433] on div "Idioma" at bounding box center [771, 446] width 445 height 55
click at [606, 452] on div at bounding box center [742, 457] width 385 height 23
type input "port"
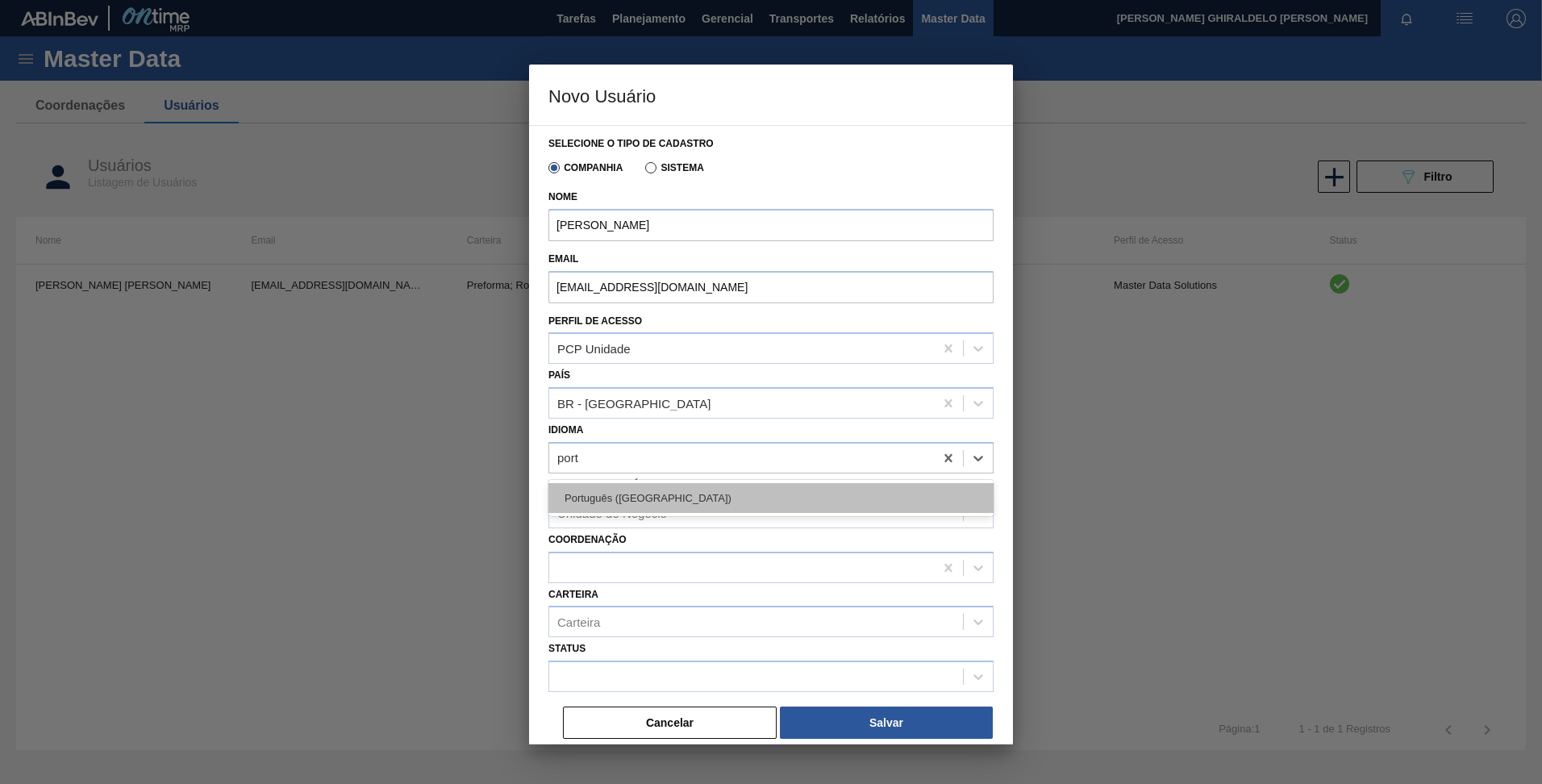
click at [594, 491] on div "Português (Brasil)" at bounding box center [771, 498] width 445 height 30
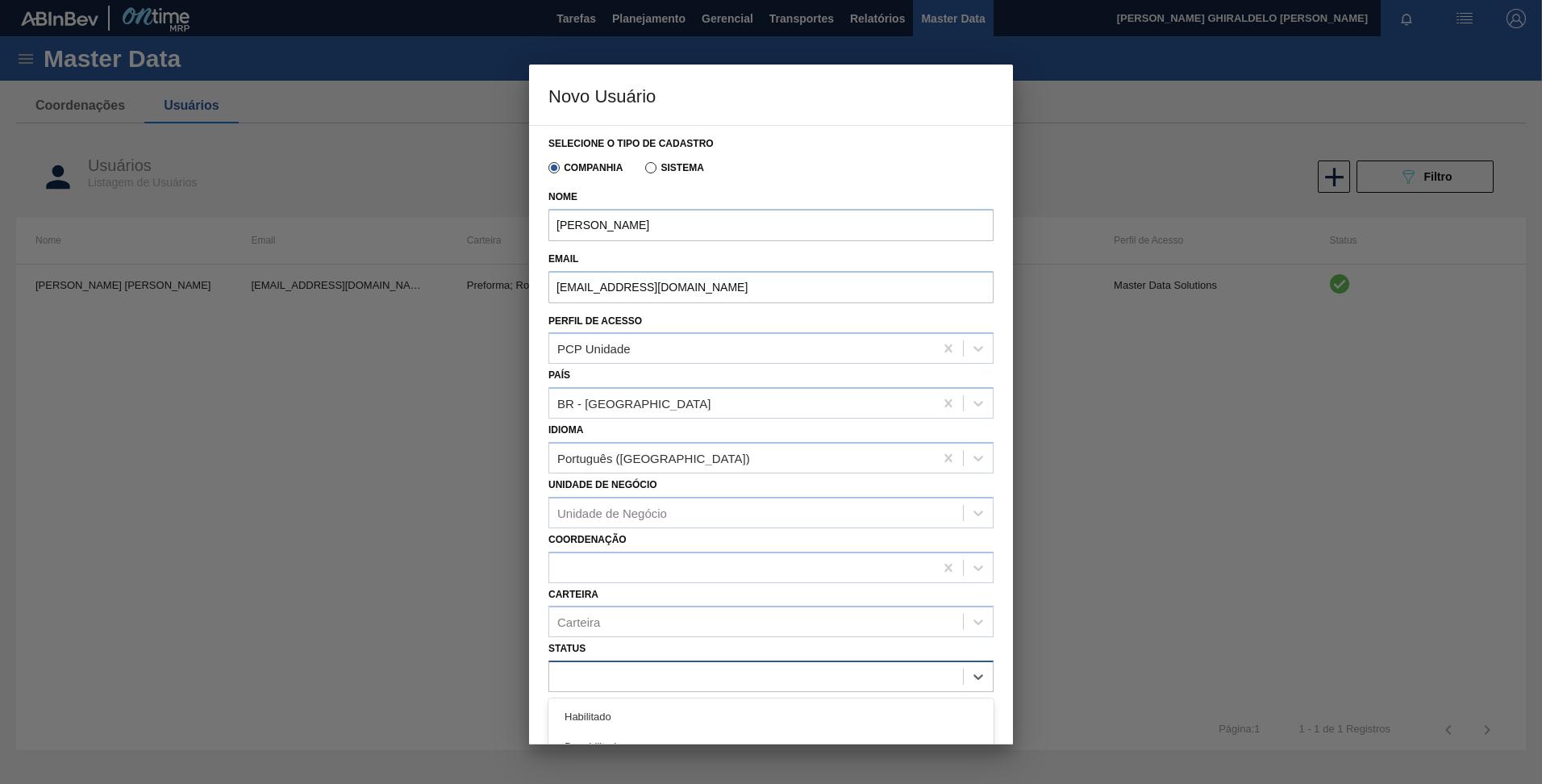
click at [620, 672] on div at bounding box center [756, 677] width 414 height 23
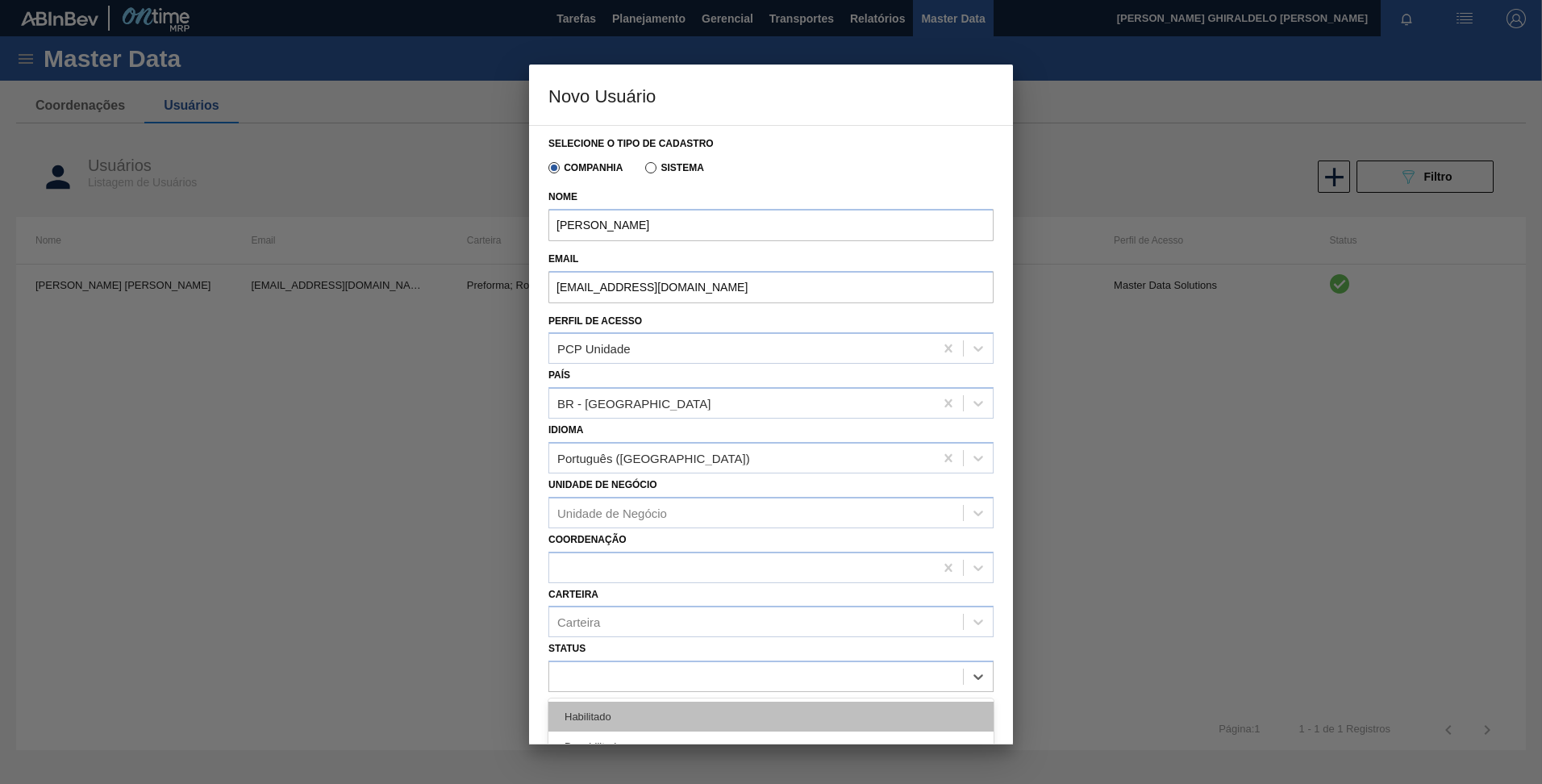
click at [614, 713] on div "Habilitado" at bounding box center [771, 717] width 445 height 30
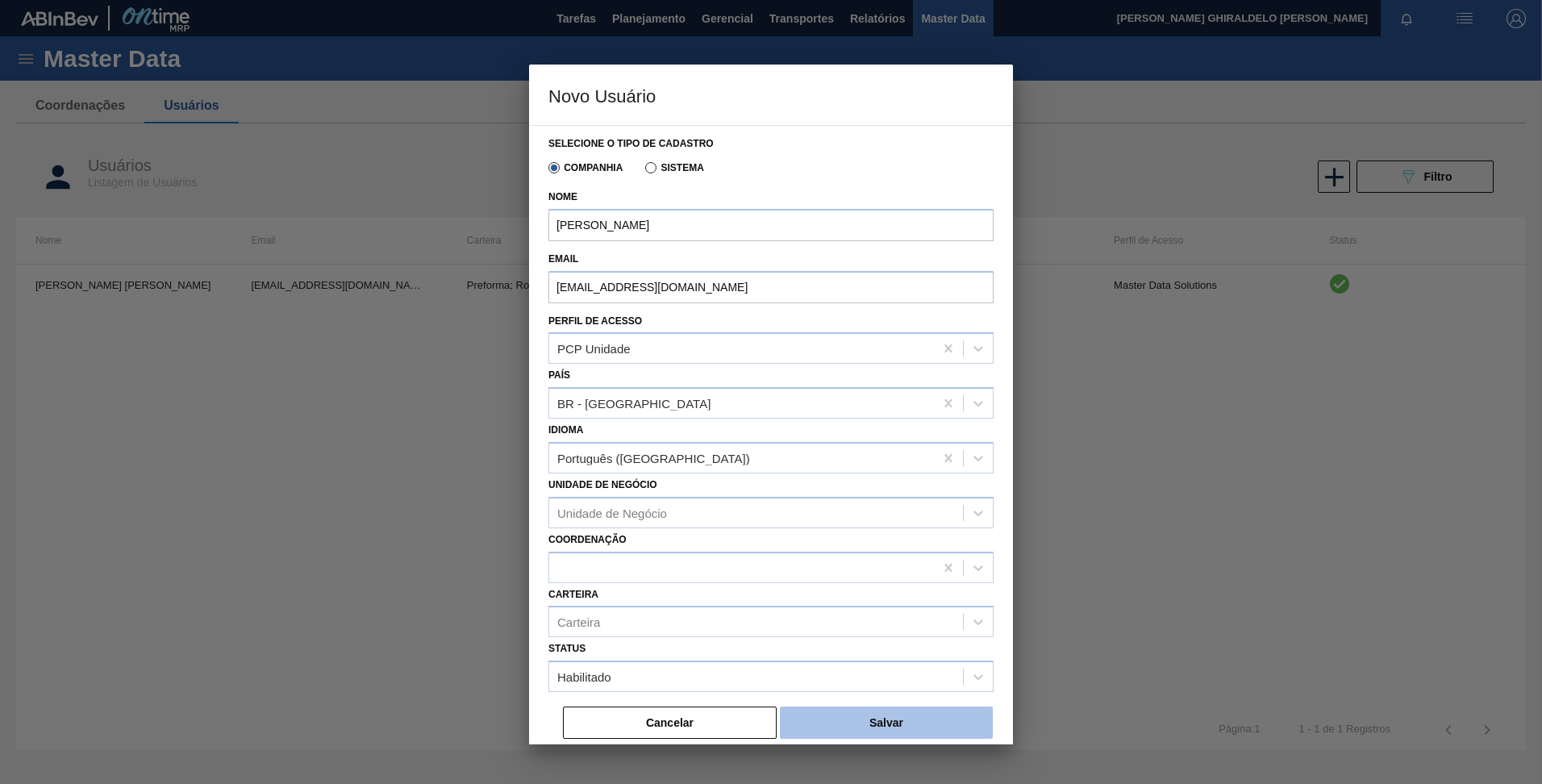
click at [881, 714] on button "Salvar" at bounding box center [886, 723] width 213 height 33
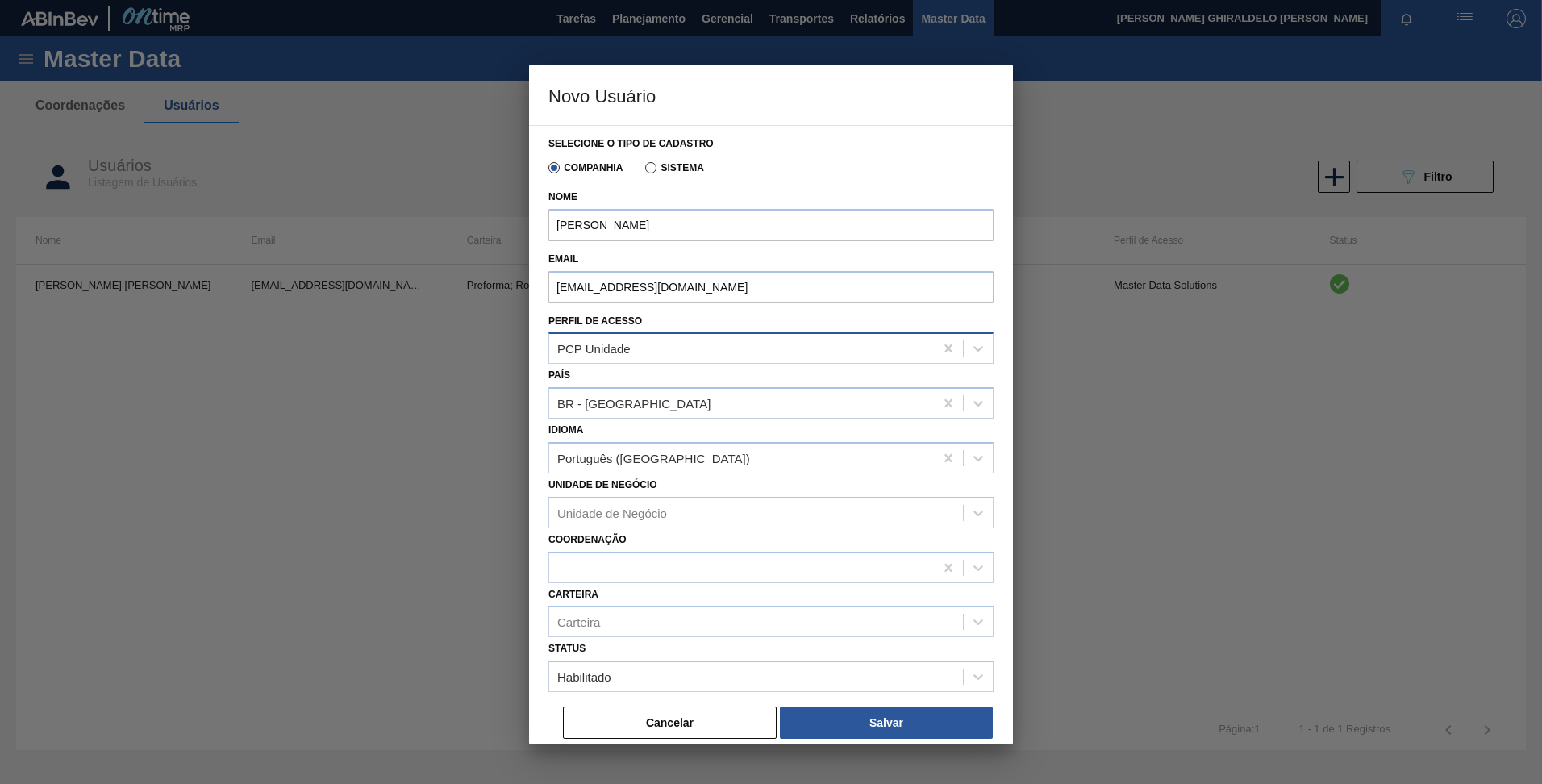
click at [687, 337] on div "PCP Unidade" at bounding box center [742, 349] width 385 height 23
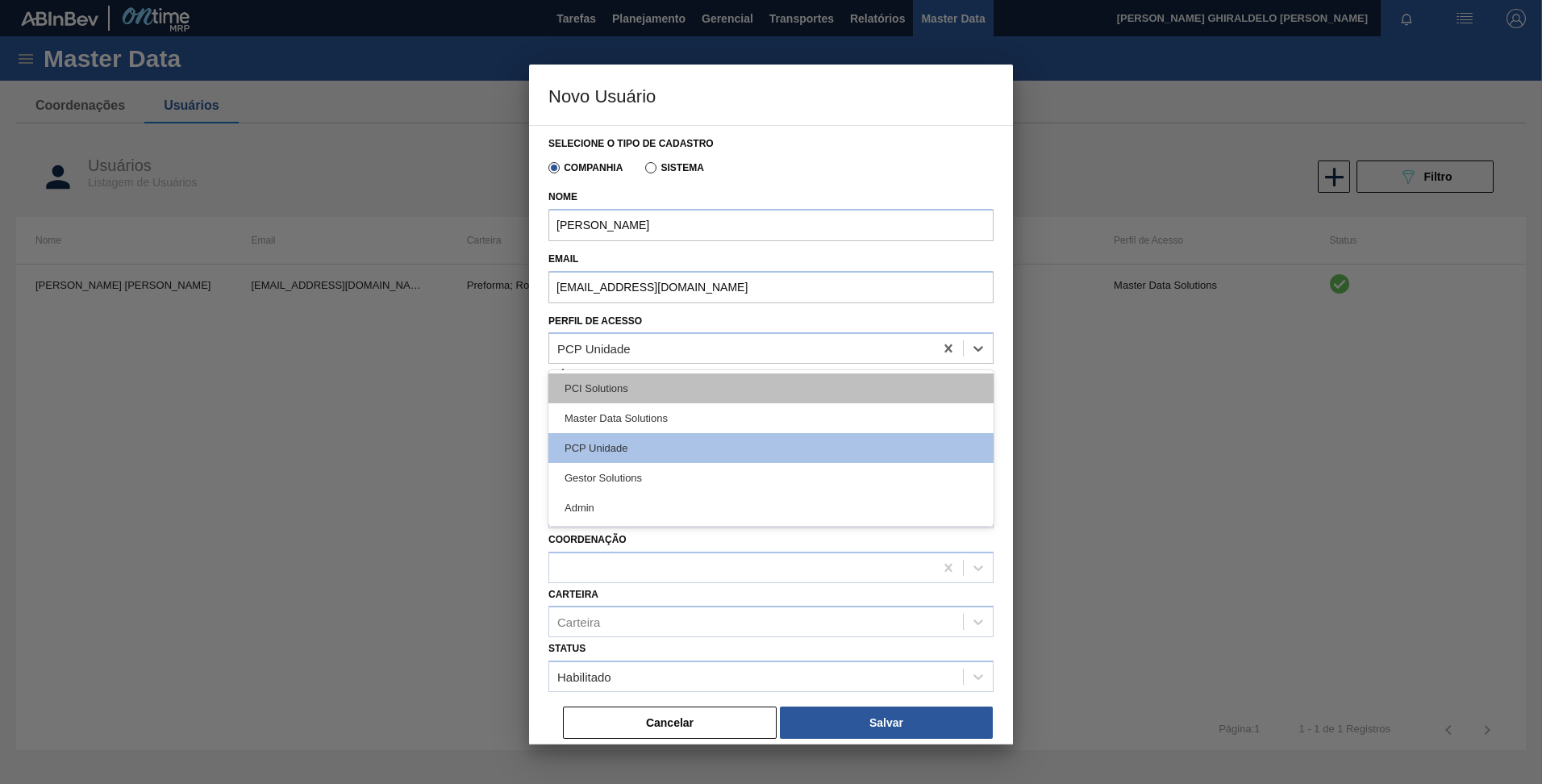
click at [639, 398] on div "PCI Solutions" at bounding box center [771, 388] width 445 height 30
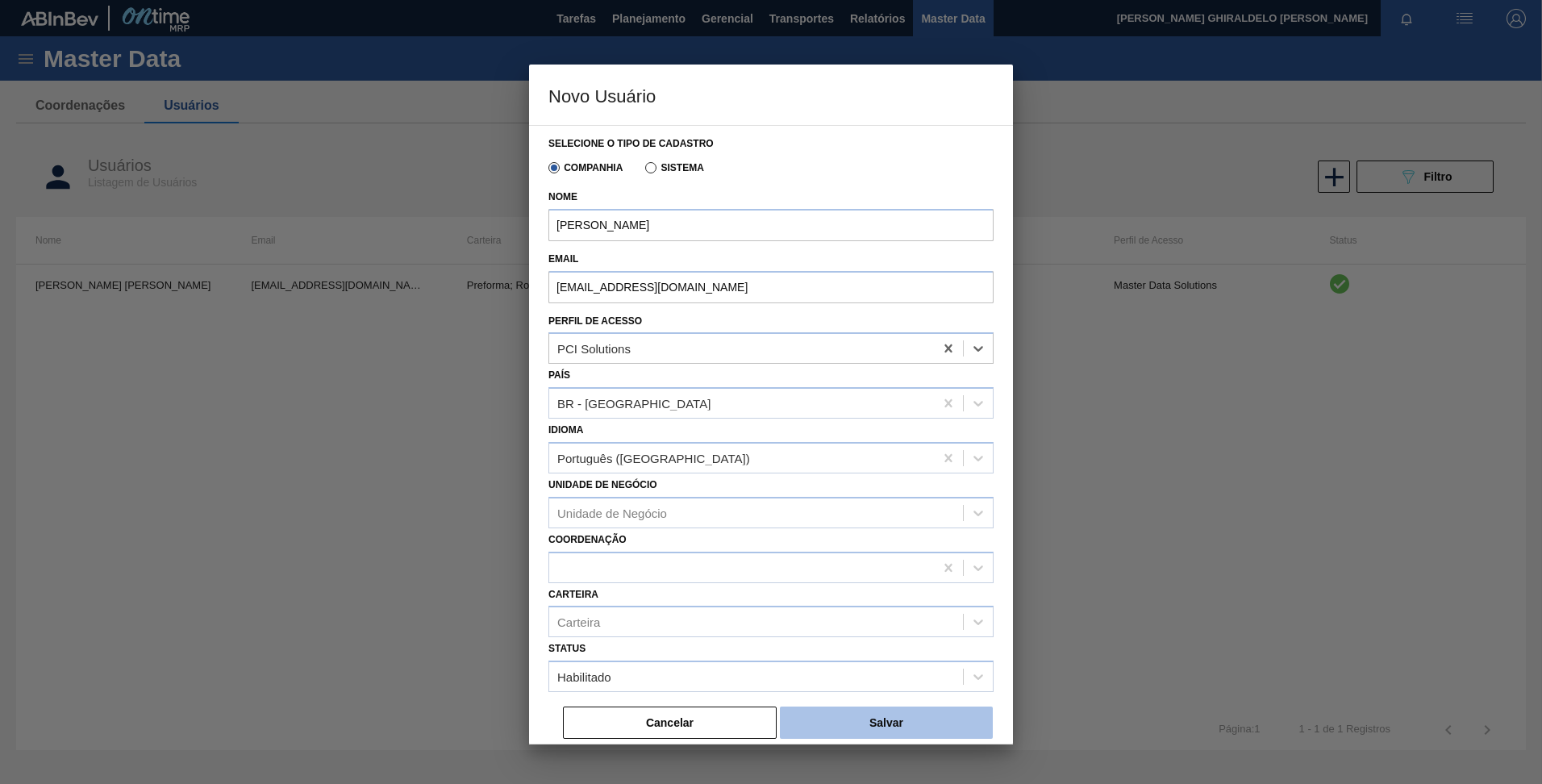
click at [853, 722] on button "Salvar" at bounding box center [886, 723] width 213 height 33
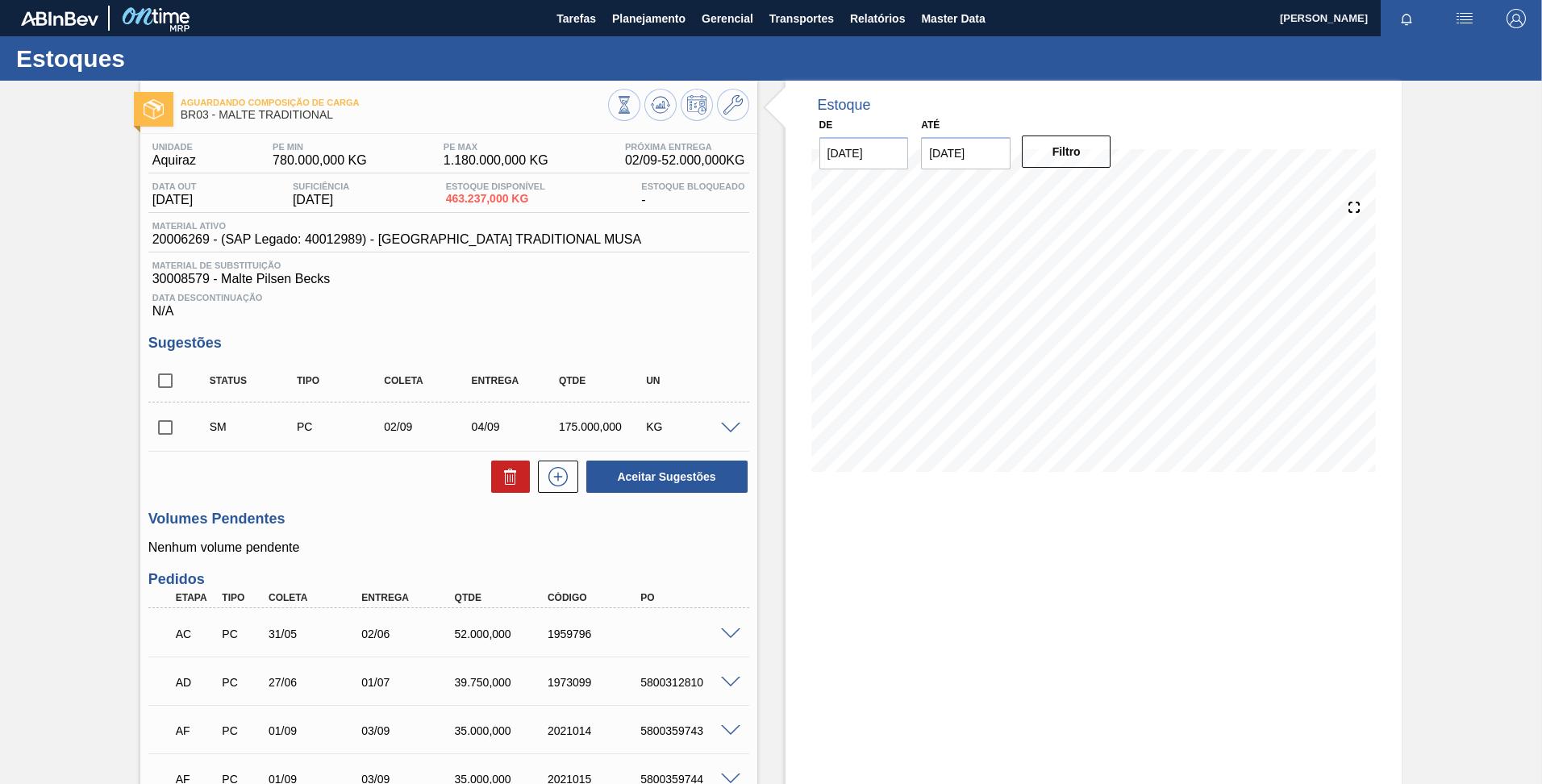
click at [174, 427] on input "checkbox" at bounding box center [165, 427] width 34 height 34
checkbox input "true"
click at [116, 405] on div "Aguardando Composição de Carga BR03 - MALTE TRADITIONAL Unidade Aquiraz PE MIN …" at bounding box center [771, 580] width 1542 height 999
